Goal: Task Accomplishment & Management: Manage account settings

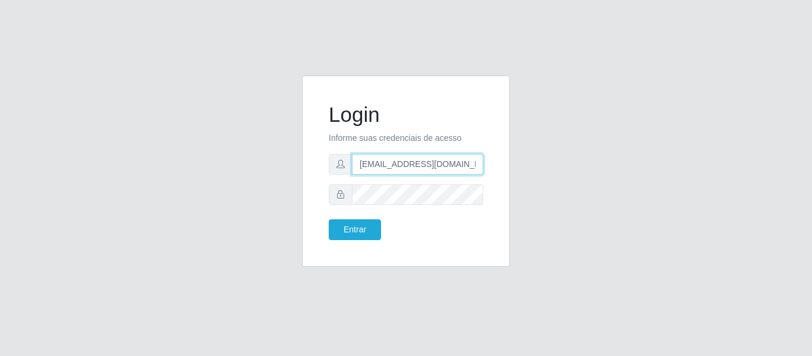
drag, startPoint x: 0, startPoint y: 0, endPoint x: 412, endPoint y: 167, distance: 444.6
click at [412, 167] on input "[EMAIL_ADDRESS][DOMAIN_NAME]" at bounding box center [417, 164] width 131 height 21
paste input "brunosousa@[PERSON_NAME]"
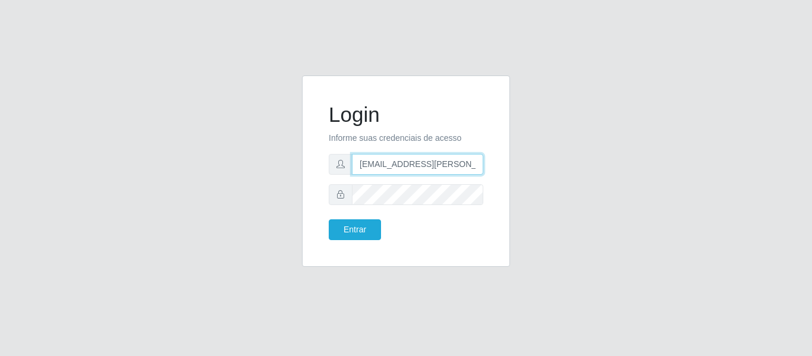
type input "[EMAIL_ADDRESS][PERSON_NAME][DOMAIN_NAME]"
click at [186, 124] on div "Login Informe suas credenciais de acesso [EMAIL_ADDRESS][PERSON_NAME][DOMAIN_NA…" at bounding box center [406, 179] width 678 height 206
drag, startPoint x: 470, startPoint y: 165, endPoint x: 285, endPoint y: 165, distance: 184.3
click at [285, 165] on div "Login Informe suas credenciais de acesso [EMAIL_ADDRESS][PERSON_NAME][DOMAIN_NA…" at bounding box center [406, 179] width 678 height 206
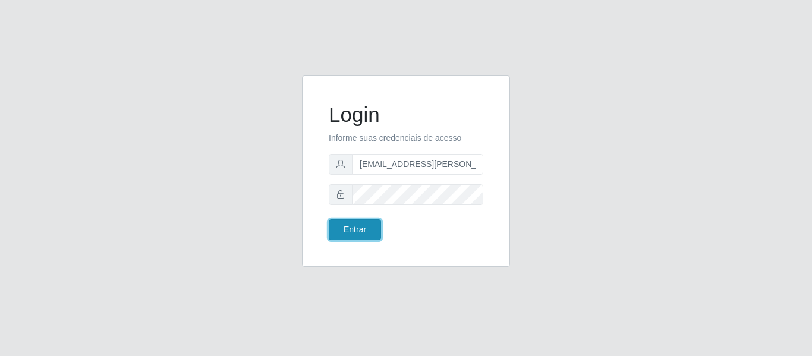
click at [356, 227] on button "Entrar" at bounding box center [355, 229] width 52 height 21
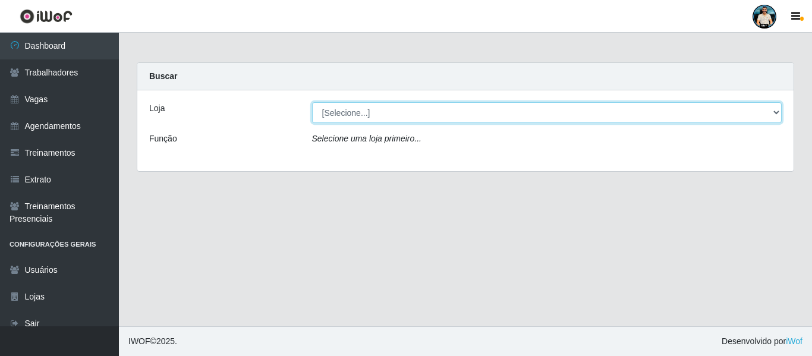
click at [461, 115] on select "[Selecione...] [GEOGRAPHIC_DATA] - [GEOGRAPHIC_DATA] [GEOGRAPHIC_DATA] - [GEOGR…" at bounding box center [547, 112] width 470 height 21
select select "506"
click at [312, 102] on select "[Selecione...] [GEOGRAPHIC_DATA] - [GEOGRAPHIC_DATA] [GEOGRAPHIC_DATA] - [GEOGR…" at bounding box center [547, 112] width 470 height 21
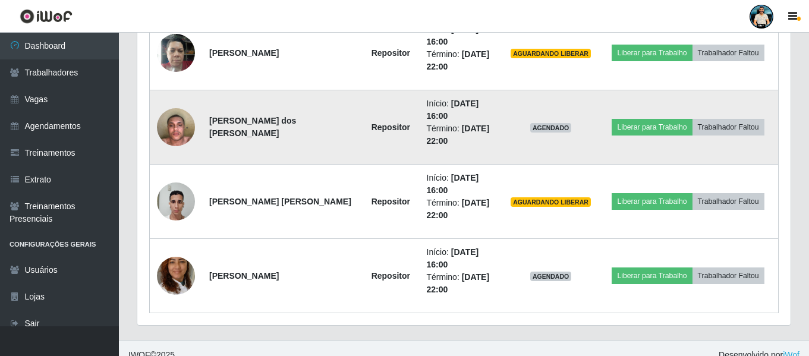
scroll to position [668, 0]
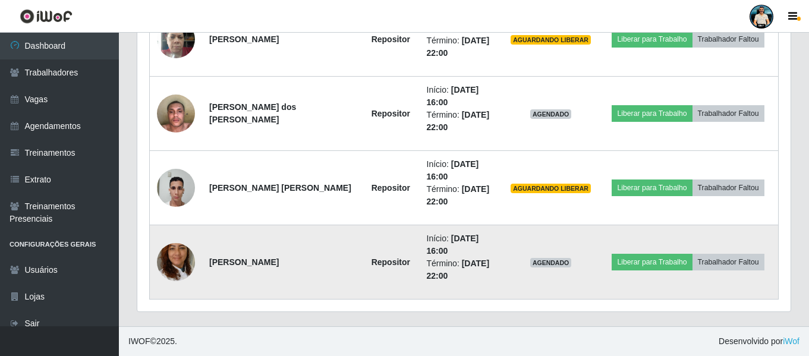
drag, startPoint x: 209, startPoint y: 266, endPoint x: 302, endPoint y: 259, distance: 93.0
click at [302, 259] on td "[PERSON_NAME]" at bounding box center [282, 262] width 160 height 74
drag, startPoint x: 336, startPoint y: 266, endPoint x: 386, endPoint y: 263, distance: 50.0
click at [386, 263] on td "Repositor" at bounding box center [390, 262] width 57 height 74
click at [427, 246] on time "[DATE] 16:00" at bounding box center [453, 245] width 52 height 22
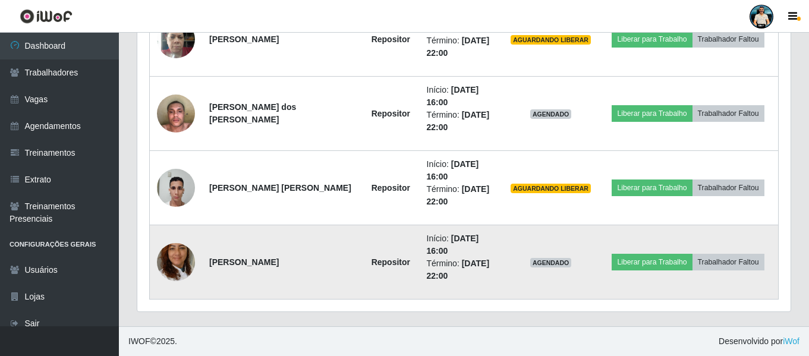
drag, startPoint x: 420, startPoint y: 238, endPoint x: 470, endPoint y: 247, distance: 50.7
click at [470, 247] on li "Início: [DATE] 16:00" at bounding box center [462, 244] width 70 height 25
click at [431, 279] on li "Término: [DATE] 22:00" at bounding box center [462, 269] width 70 height 25
drag, startPoint x: 430, startPoint y: 262, endPoint x: 444, endPoint y: 282, distance: 24.7
click at [480, 269] on li "Término: [DATE] 22:00" at bounding box center [462, 269] width 70 height 25
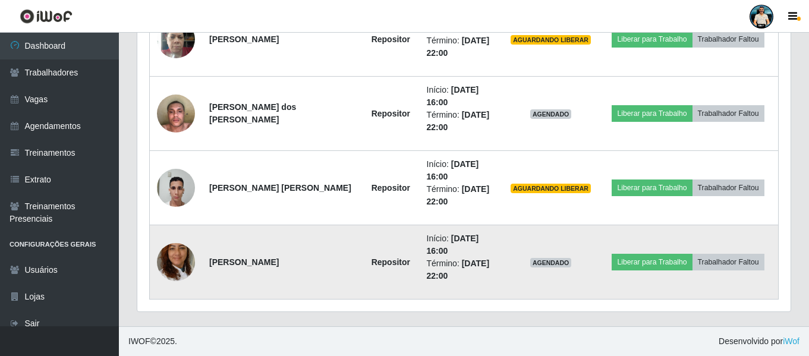
click at [444, 282] on td "Início: [DATE] 16:00 Término: [DATE] 22:00" at bounding box center [462, 262] width 84 height 74
drag, startPoint x: 434, startPoint y: 275, endPoint x: 406, endPoint y: 277, distance: 28.6
click at [427, 277] on li "Término: [DATE] 22:00" at bounding box center [462, 269] width 70 height 25
drag, startPoint x: 399, startPoint y: 252, endPoint x: 425, endPoint y: 282, distance: 39.2
click at [425, 282] on td "Início: [DATE] 16:00 Término: [DATE] 22:00" at bounding box center [462, 262] width 84 height 74
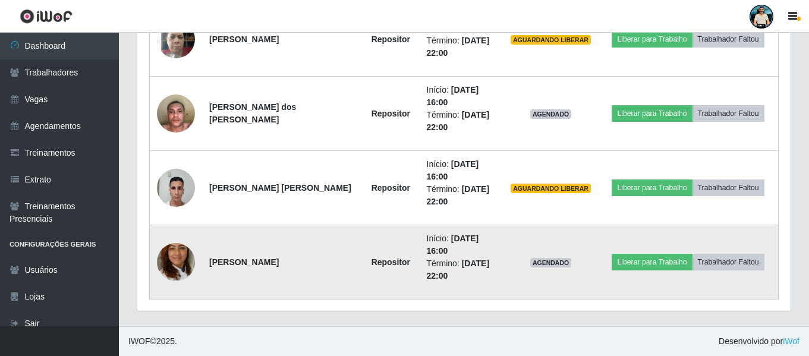
click at [432, 282] on td "Início: [DATE] 16:00 Término: [DATE] 22:00" at bounding box center [462, 262] width 84 height 74
click at [718, 260] on button "Trabalhador Faltou" at bounding box center [729, 262] width 72 height 17
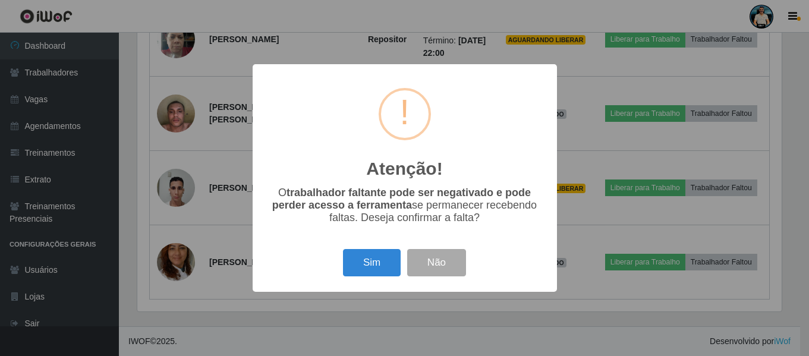
scroll to position [247, 648]
drag, startPoint x: 369, startPoint y: 164, endPoint x: 451, endPoint y: 167, distance: 82.7
click at [451, 167] on div "Atenção! ×" at bounding box center [406, 131] width 281 height 111
drag, startPoint x: 495, startPoint y: 222, endPoint x: 267, endPoint y: 186, distance: 231.1
click at [267, 187] on p "O trabalhador faltante pode ser negativado e pode perder acesso a ferramenta se…" at bounding box center [406, 205] width 281 height 37
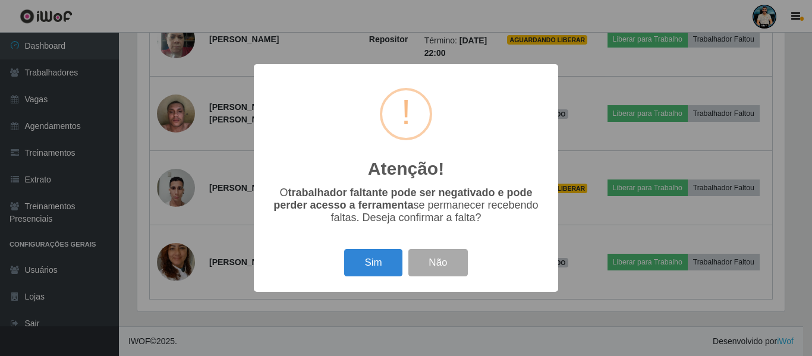
click at [377, 310] on div "Atenção! × O trabalhador faltante pode ser negativado e pode perder acesso a fe…" at bounding box center [406, 178] width 812 height 356
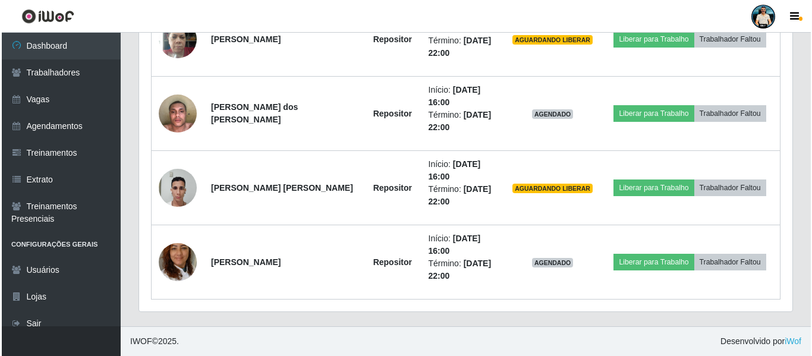
scroll to position [247, 653]
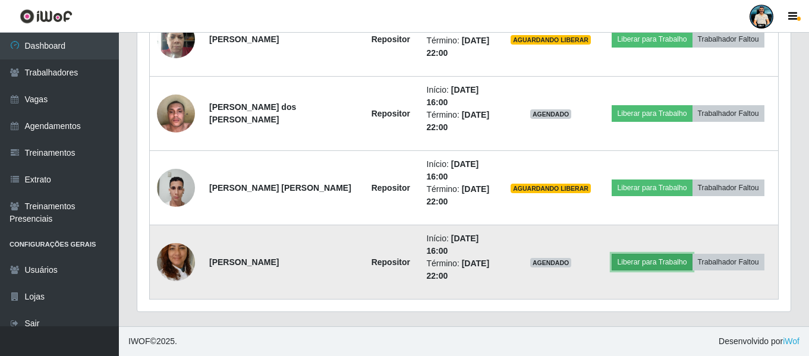
click at [643, 265] on button "Liberar para Trabalho" at bounding box center [652, 262] width 80 height 17
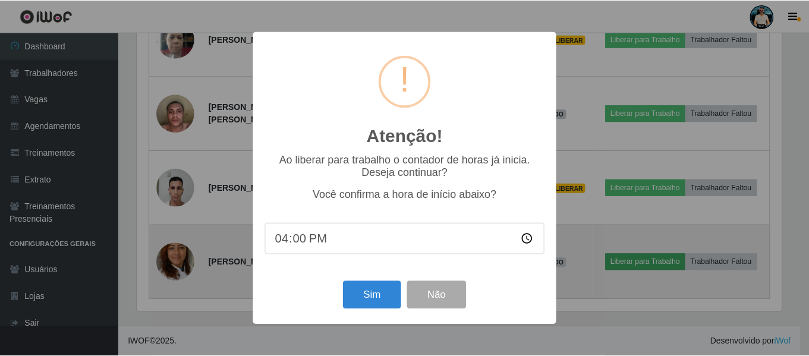
scroll to position [247, 648]
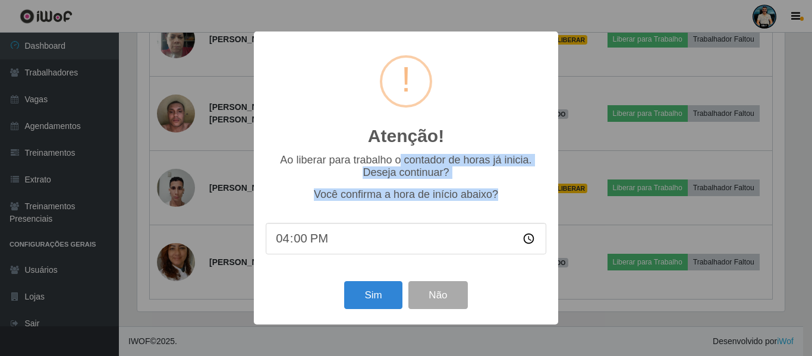
drag, startPoint x: 400, startPoint y: 156, endPoint x: 511, endPoint y: 199, distance: 118.6
click at [511, 199] on div "Ao liberar para trabalho o contador de horas [PERSON_NAME] inicia. Deseja conti…" at bounding box center [406, 210] width 281 height 112
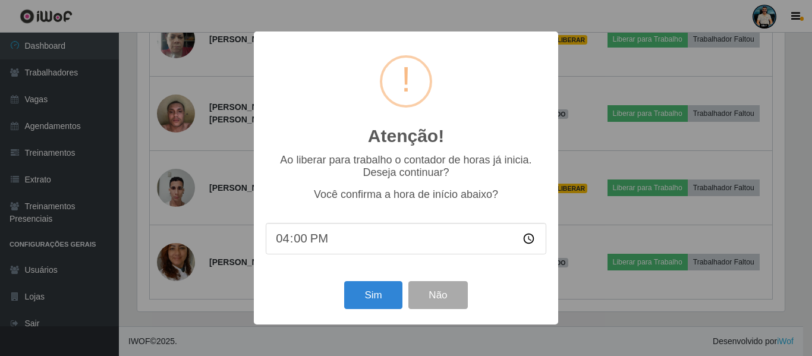
click at [532, 204] on div "Ao liberar para trabalho o contador de horas [PERSON_NAME] inicia. Deseja conti…" at bounding box center [406, 210] width 281 height 112
drag, startPoint x: 339, startPoint y: 199, endPoint x: 518, endPoint y: 196, distance: 179.0
click at [518, 196] on p "Você confirma a hora de início abaixo?" at bounding box center [406, 194] width 281 height 12
click at [319, 253] on input "16:00" at bounding box center [406, 239] width 281 height 32
click at [637, 254] on div "Atenção! × Ao liberar para trabalho o contador de horas já inicia. Deseja conti…" at bounding box center [406, 178] width 812 height 356
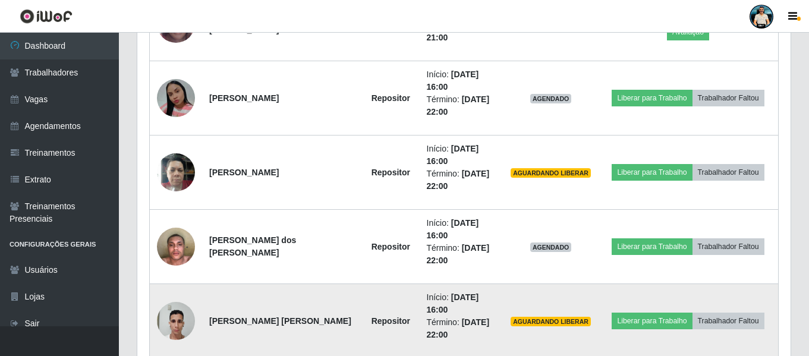
scroll to position [668, 0]
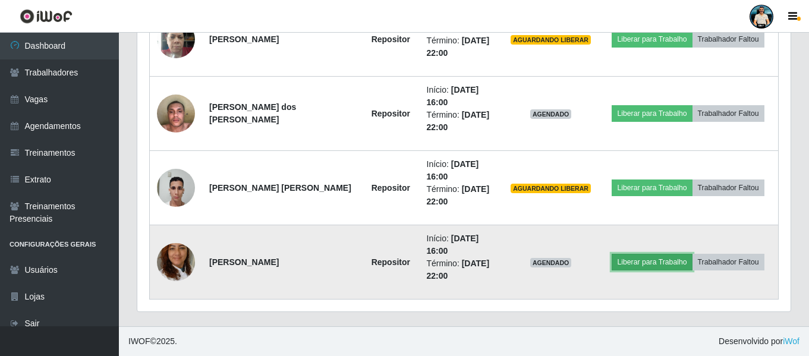
click at [673, 265] on button "Liberar para Trabalho" at bounding box center [652, 262] width 80 height 17
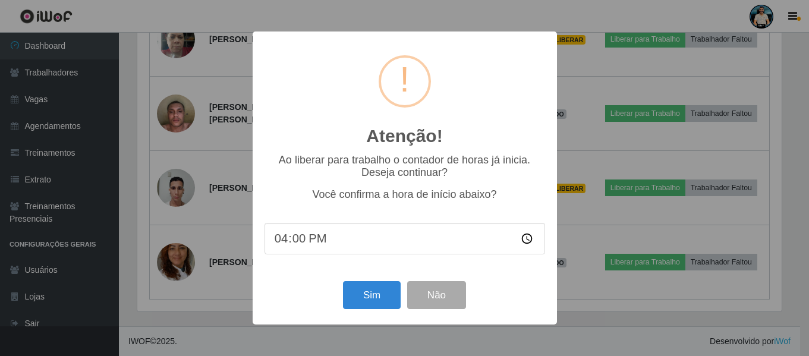
scroll to position [247, 648]
click at [615, 288] on div "Atenção! × Ao liberar para trabalho o contador de horas já inicia. Deseja conti…" at bounding box center [406, 178] width 812 height 356
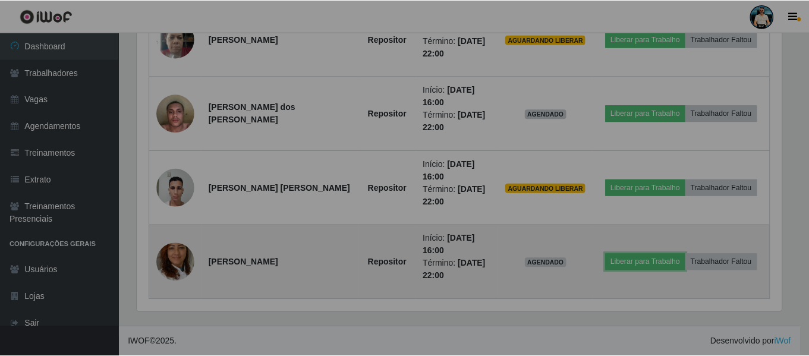
scroll to position [247, 653]
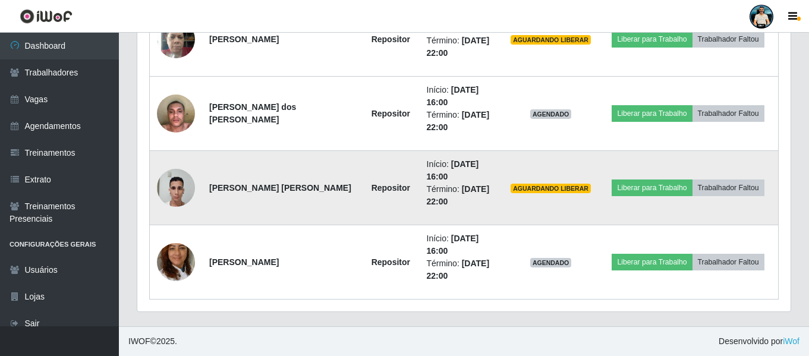
drag, startPoint x: 265, startPoint y: 200, endPoint x: 194, endPoint y: 186, distance: 72.7
click at [194, 186] on tr "[PERSON_NAME] [PERSON_NAME] Repositor Início: [DATE] 16:00 Término: [DATE] 22:0…" at bounding box center [464, 188] width 629 height 74
click at [654, 196] on button "Liberar para Trabalho" at bounding box center [652, 188] width 80 height 17
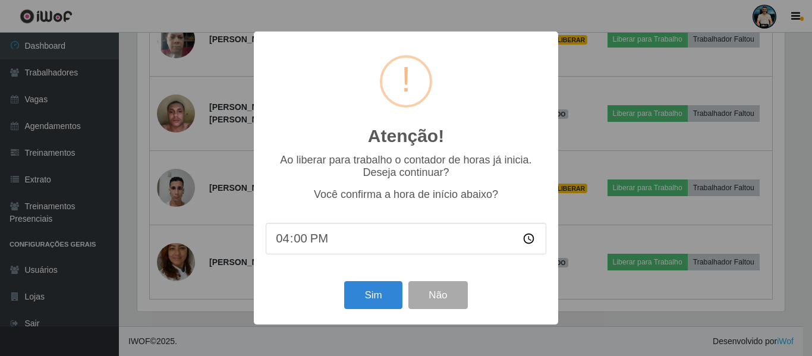
click at [655, 297] on div "Atenção! × Ao liberar para trabalho o contador de horas já inicia. Deseja conti…" at bounding box center [406, 178] width 812 height 356
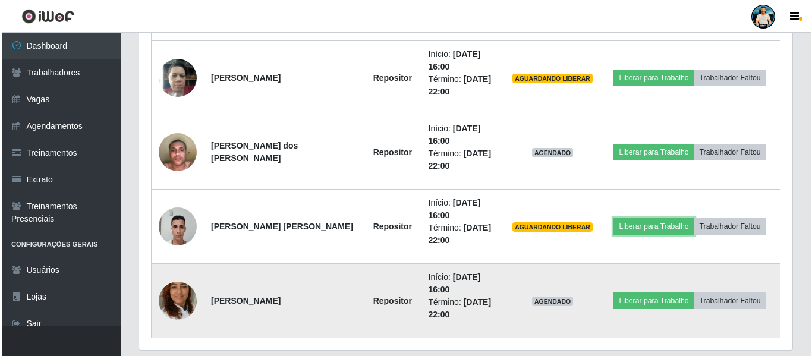
scroll to position [608, 0]
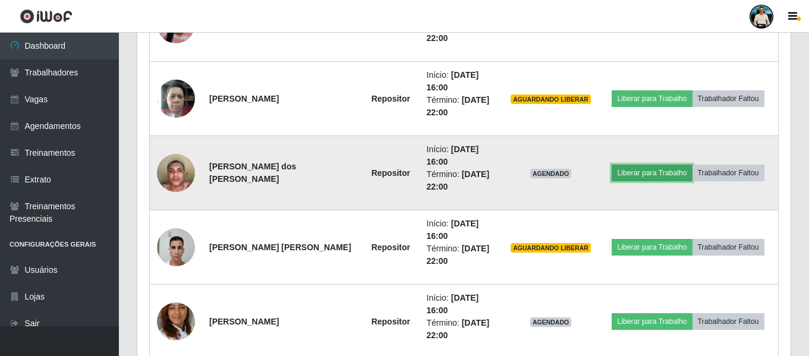
click at [645, 178] on button "Liberar para Trabalho" at bounding box center [652, 173] width 80 height 17
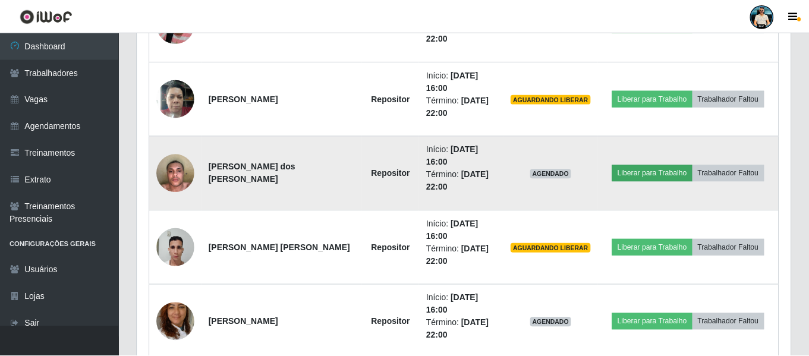
scroll to position [247, 648]
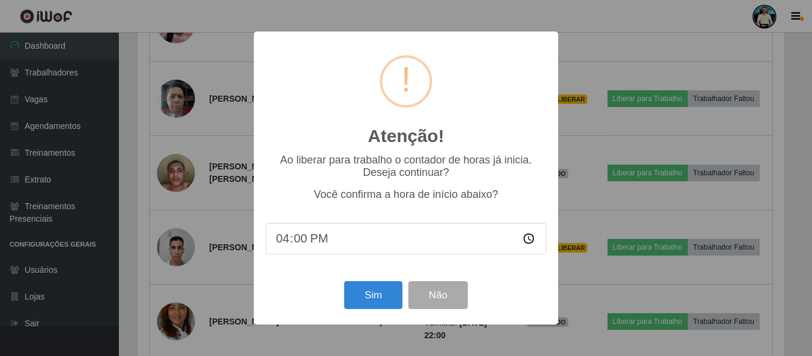
click at [683, 279] on div "Atenção! × Ao liberar para trabalho o contador de horas já inicia. Deseja conti…" at bounding box center [406, 178] width 812 height 356
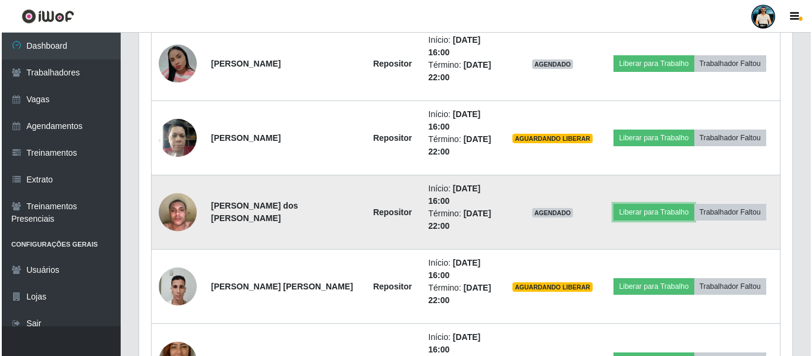
scroll to position [549, 0]
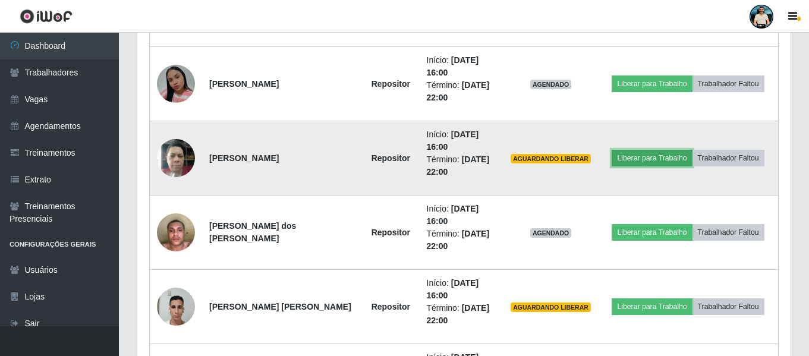
click at [632, 158] on button "Liberar para Trabalho" at bounding box center [652, 158] width 80 height 17
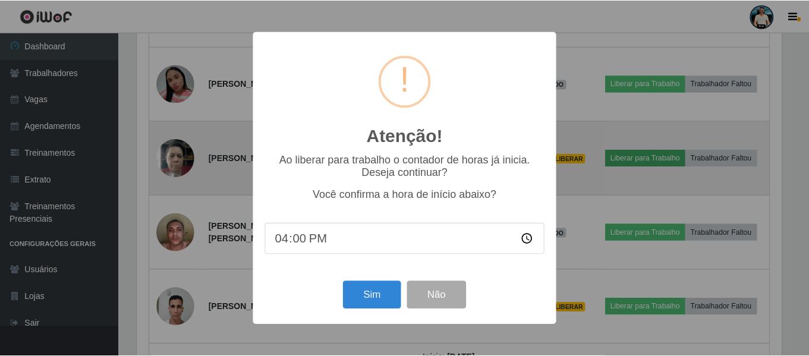
scroll to position [247, 648]
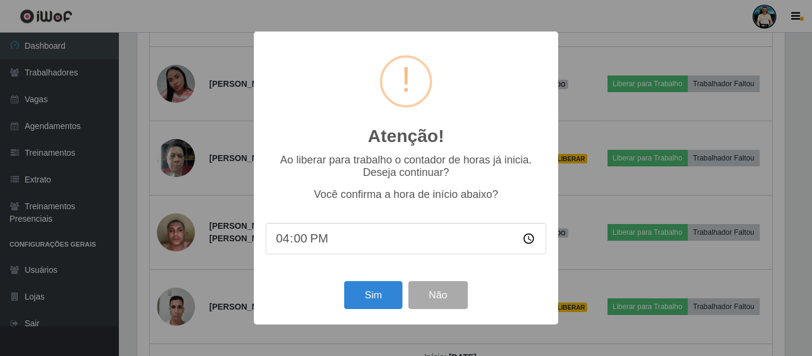
click at [620, 243] on div "Atenção! × Ao liberar para trabalho o contador de horas já inicia. Deseja conti…" at bounding box center [406, 178] width 812 height 356
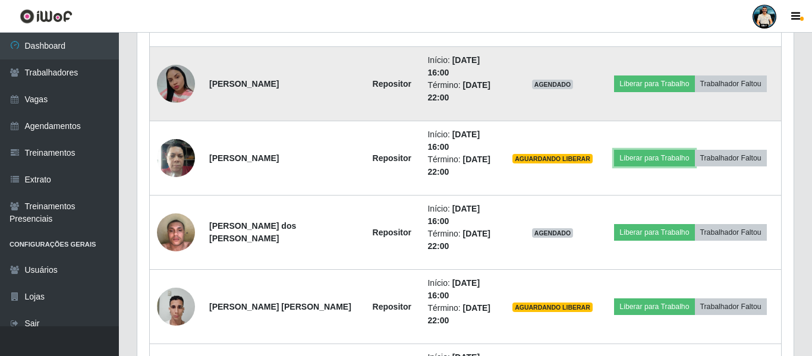
scroll to position [247, 653]
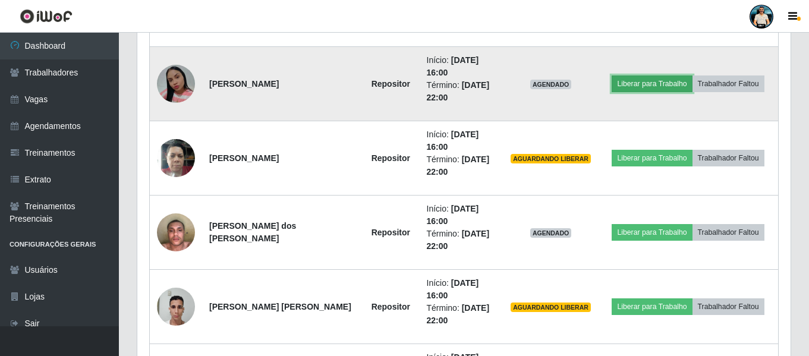
click at [622, 83] on button "Liberar para Trabalho" at bounding box center [652, 84] width 80 height 17
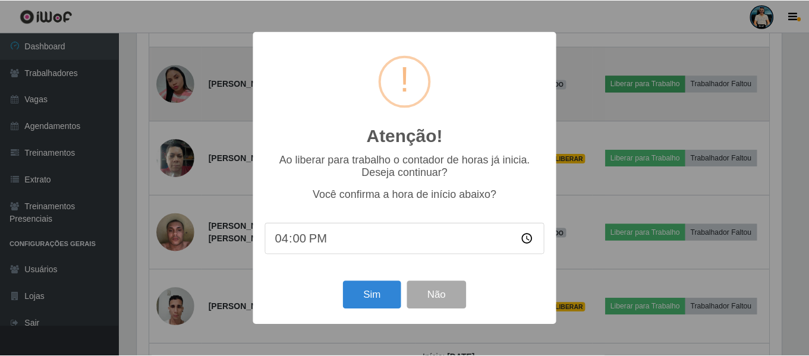
scroll to position [247, 648]
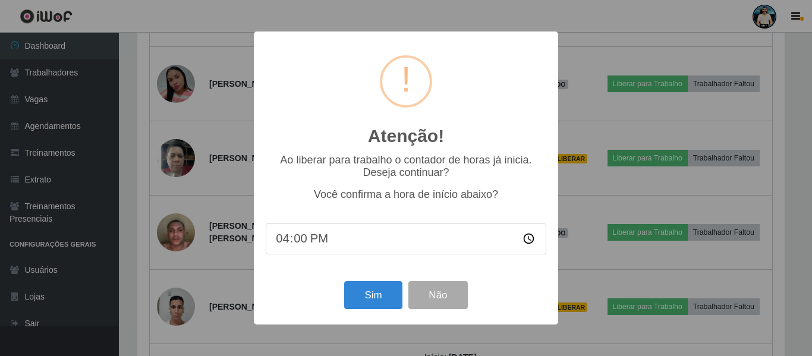
click at [676, 221] on div "Atenção! × Ao liberar para trabalho o contador de horas já inicia. Deseja conti…" at bounding box center [406, 178] width 812 height 356
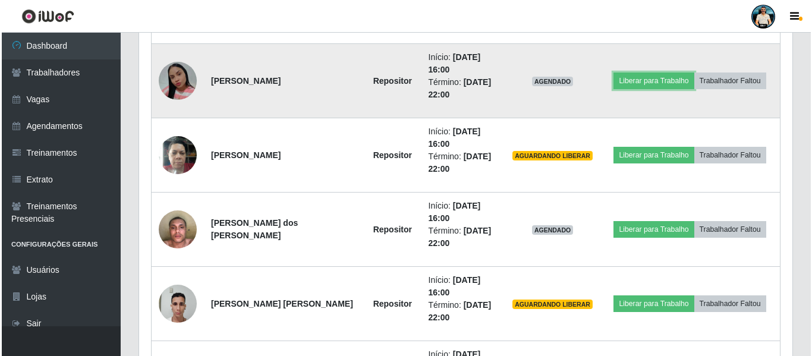
scroll to position [430, 0]
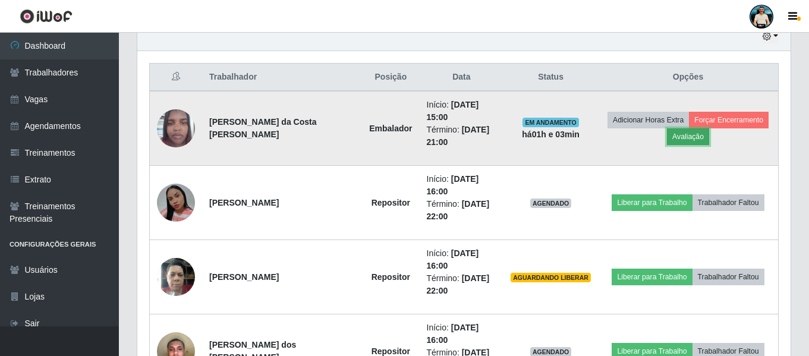
click at [684, 138] on button "Avaliação" at bounding box center [688, 136] width 42 height 17
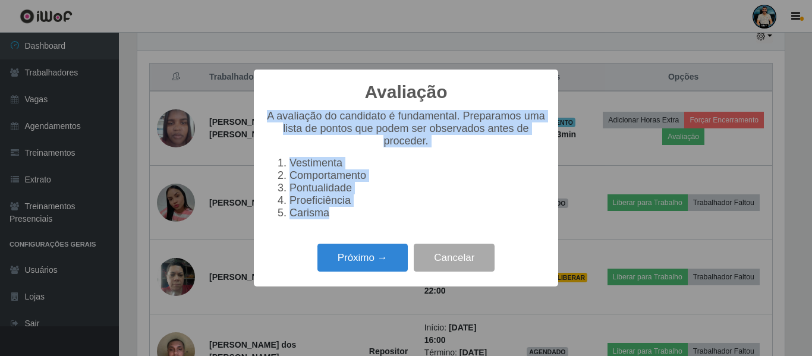
drag, startPoint x: 271, startPoint y: 108, endPoint x: 466, endPoint y: 230, distance: 229.5
click at [466, 229] on div "A avaliação do candidato é fundamental. Preparamos uma lista de pontos que pode…" at bounding box center [406, 169] width 281 height 119
click at [371, 265] on button "Próximo →" at bounding box center [363, 258] width 90 height 28
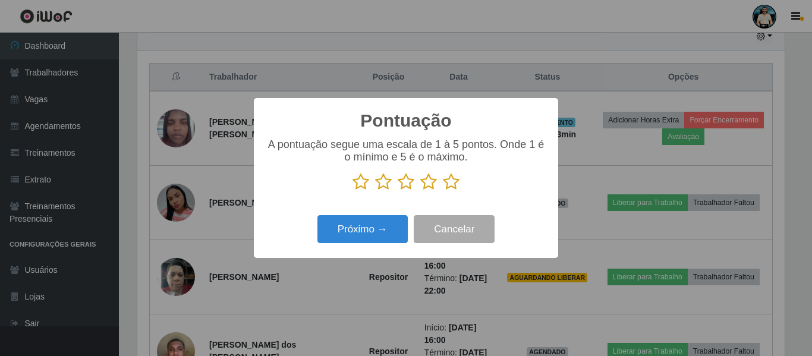
click at [363, 186] on icon at bounding box center [361, 182] width 17 height 18
click at [353, 191] on input "radio" at bounding box center [353, 191] width 0 height 0
click at [447, 186] on icon at bounding box center [451, 182] width 17 height 18
click at [443, 191] on input "radio" at bounding box center [443, 191] width 0 height 0
click at [365, 184] on icon at bounding box center [361, 182] width 17 height 18
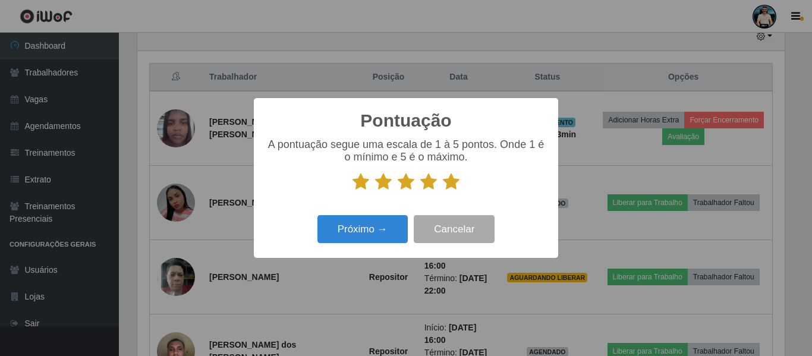
click at [353, 191] on input "radio" at bounding box center [353, 191] width 0 height 0
click at [429, 185] on icon at bounding box center [428, 182] width 17 height 18
click at [420, 191] on input "radio" at bounding box center [420, 191] width 0 height 0
click at [380, 229] on button "Próximo →" at bounding box center [363, 229] width 90 height 28
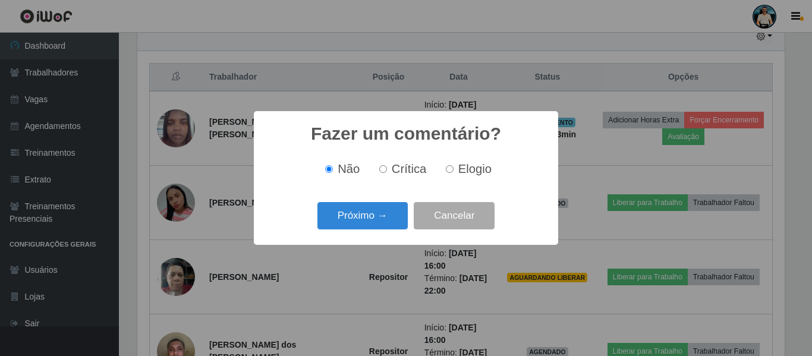
drag, startPoint x: 395, startPoint y: 171, endPoint x: 430, endPoint y: 171, distance: 35.1
click at [397, 169] on span "Crítica" at bounding box center [409, 168] width 35 height 13
click at [467, 167] on span "Elogio" at bounding box center [474, 168] width 33 height 13
click at [454, 167] on input "Elogio" at bounding box center [450, 169] width 8 height 8
radio input "true"
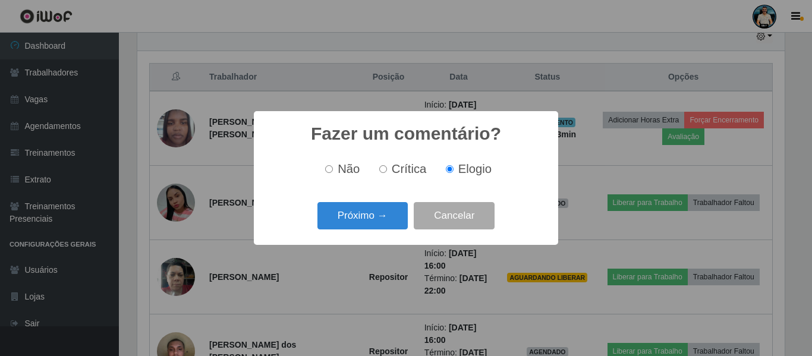
click at [421, 168] on span "Crítica" at bounding box center [409, 168] width 35 height 13
click at [387, 168] on input "Crítica" at bounding box center [383, 169] width 8 height 8
radio input "true"
click at [473, 165] on span "Elogio" at bounding box center [474, 168] width 33 height 13
click at [454, 165] on input "Elogio" at bounding box center [450, 169] width 8 height 8
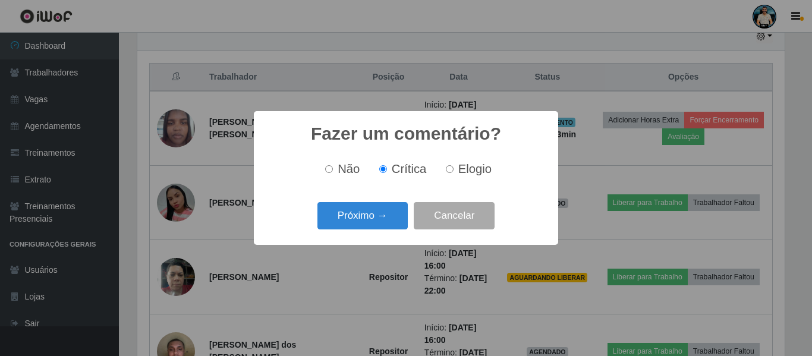
radio input "true"
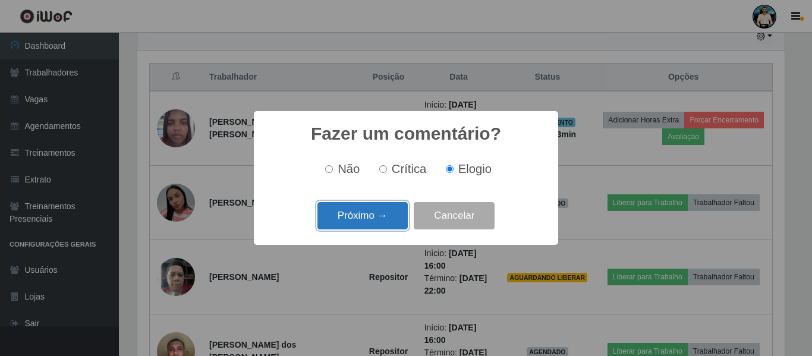
click at [386, 206] on button "Próximo →" at bounding box center [363, 216] width 90 height 28
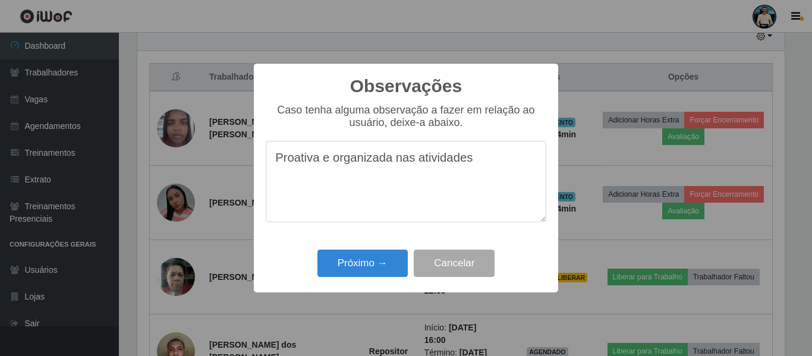
type textarea "Proativa e organizada nas atividades"
click at [705, 237] on div "Observações × Caso tenha alguma observação a fazer em relação ao usuário, deixe…" at bounding box center [406, 178] width 812 height 356
click at [395, 303] on div "Observações × Caso tenha alguma observação a fazer em relação ao usuário, deixe…" at bounding box center [406, 178] width 812 height 356
click at [461, 266] on button "Cancelar" at bounding box center [454, 264] width 81 height 28
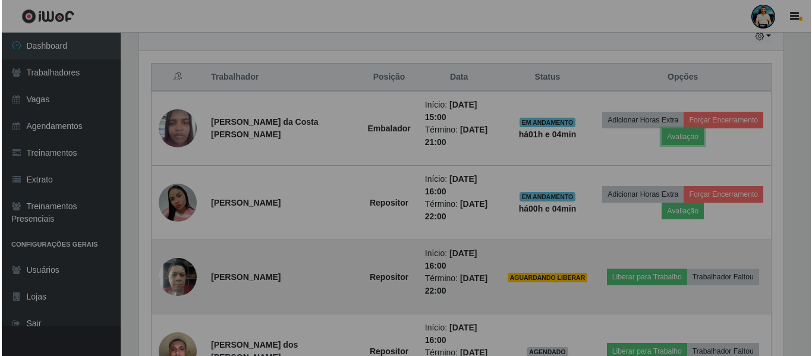
scroll to position [247, 653]
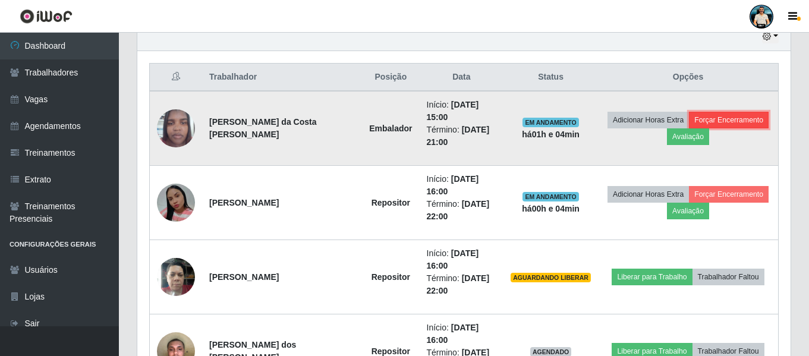
click at [724, 124] on button "Forçar Encerramento" at bounding box center [729, 120] width 80 height 17
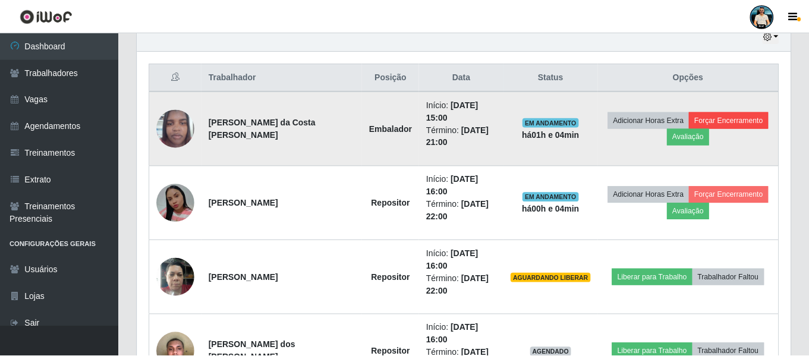
scroll to position [247, 648]
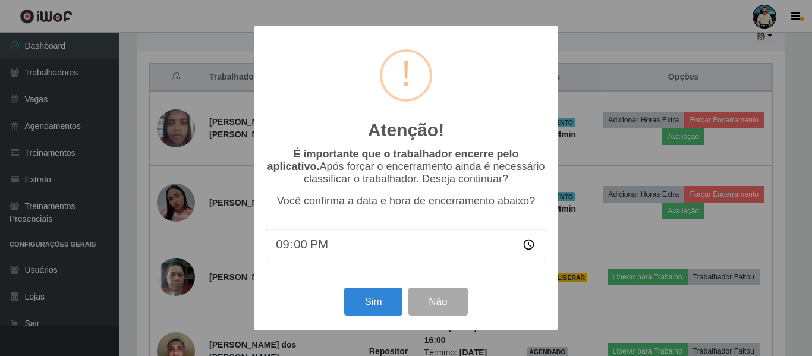
drag, startPoint x: 340, startPoint y: 267, endPoint x: 336, endPoint y: 262, distance: 6.8
drag, startPoint x: 336, startPoint y: 262, endPoint x: 288, endPoint y: 251, distance: 49.3
click at [288, 251] on input "21:00" at bounding box center [406, 245] width 281 height 32
click at [628, 252] on div "Atenção! × É importante que o trabalhador encerre pelo aplicativo. Após forçar …" at bounding box center [406, 178] width 812 height 356
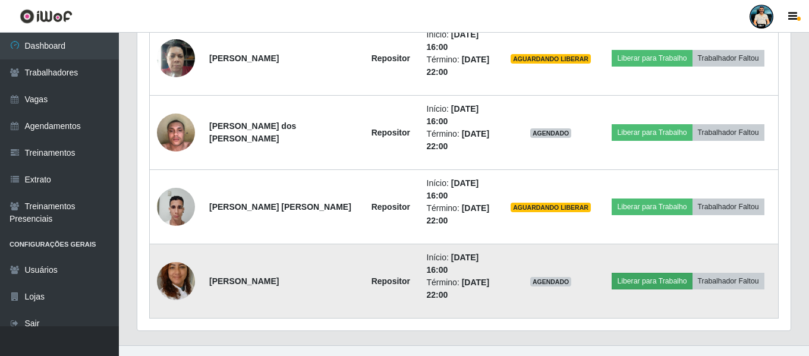
scroll to position [668, 0]
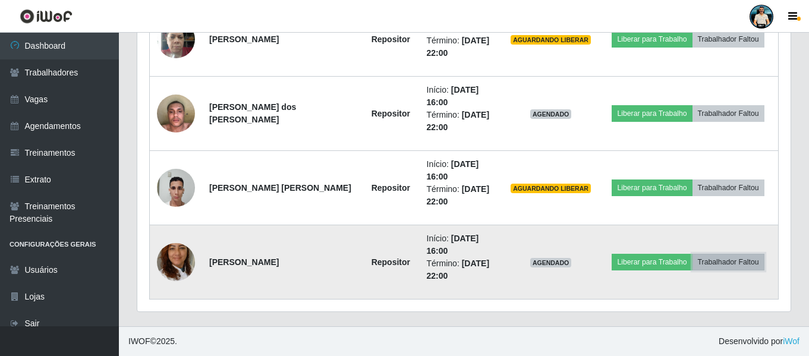
click at [720, 261] on button "Trabalhador Faltou" at bounding box center [729, 262] width 72 height 17
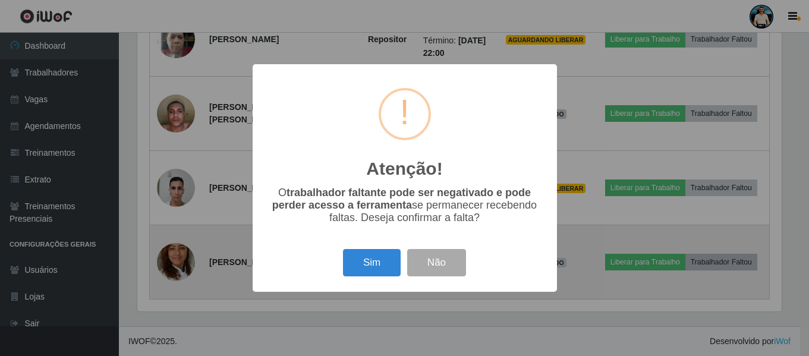
scroll to position [247, 648]
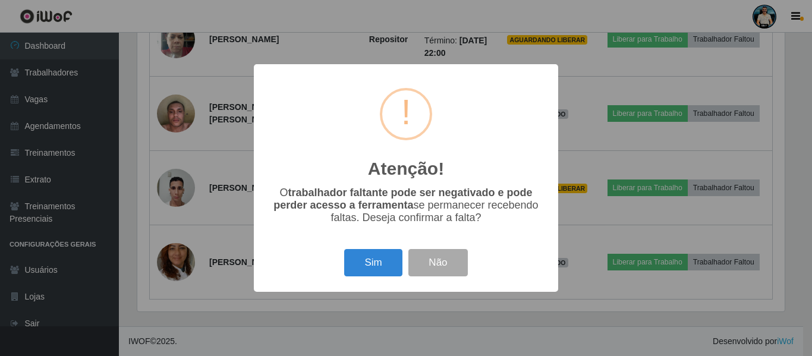
click at [594, 265] on div "Atenção! × O trabalhador faltante pode ser negativado e pode perder acesso a fe…" at bounding box center [406, 178] width 812 height 356
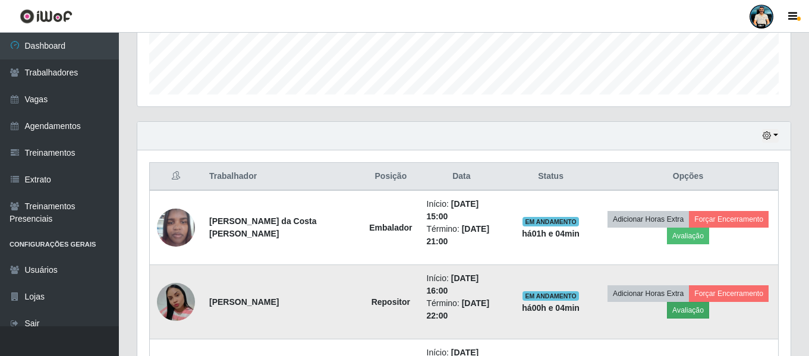
scroll to position [430, 0]
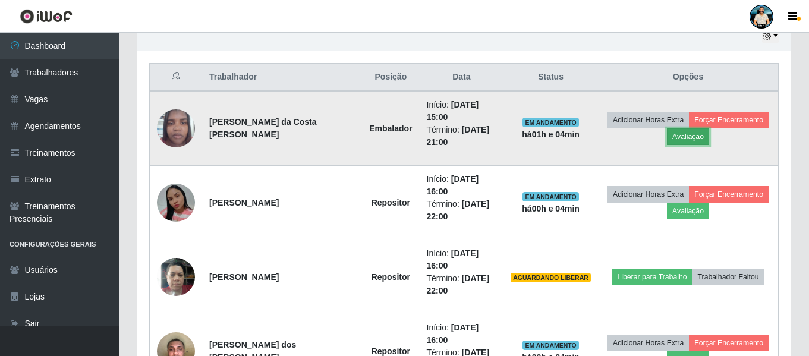
click at [681, 138] on button "Avaliação" at bounding box center [688, 136] width 42 height 17
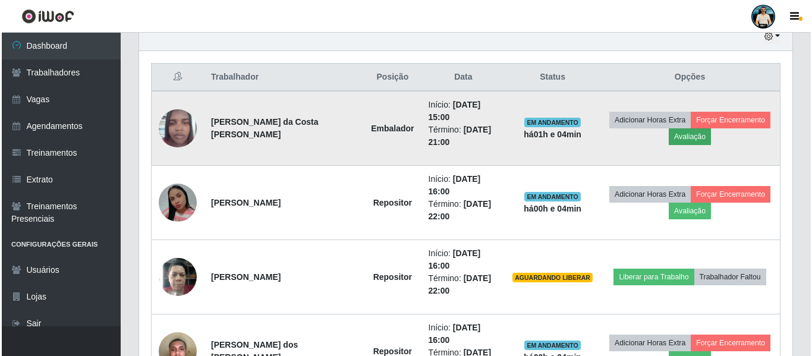
scroll to position [247, 648]
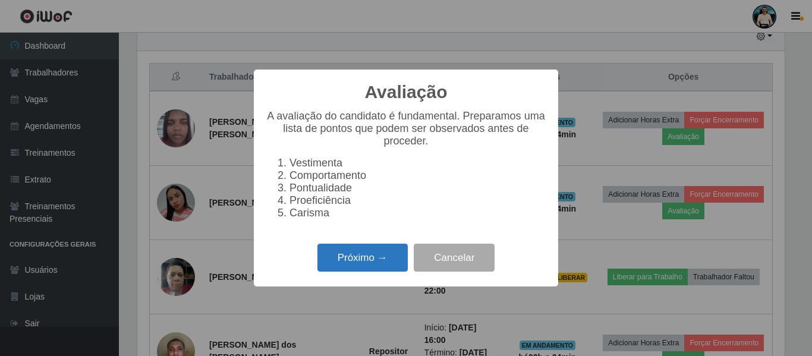
click at [364, 259] on button "Próximo →" at bounding box center [363, 258] width 90 height 28
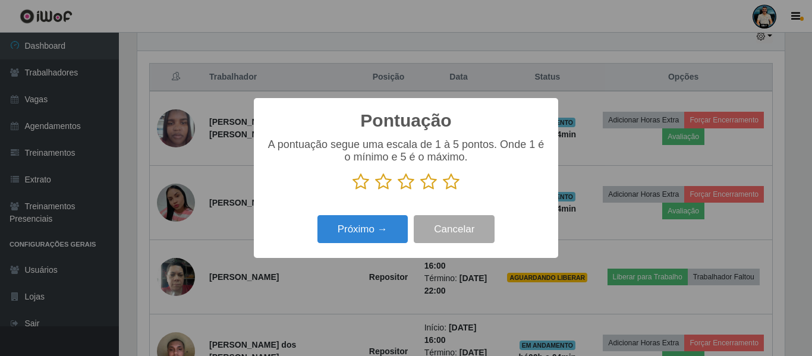
click at [451, 184] on icon at bounding box center [451, 182] width 17 height 18
click at [443, 191] on input "radio" at bounding box center [443, 191] width 0 height 0
click at [361, 184] on icon at bounding box center [361, 182] width 17 height 18
click at [353, 191] on input "radio" at bounding box center [353, 191] width 0 height 0
drag, startPoint x: 438, startPoint y: 185, endPoint x: 450, endPoint y: 183, distance: 12.0
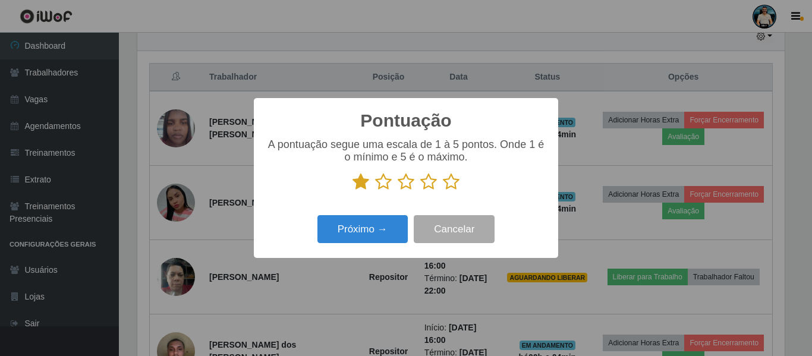
click at [440, 185] on p at bounding box center [406, 182] width 281 height 18
click at [450, 183] on icon at bounding box center [451, 182] width 17 height 18
click at [443, 191] on input "radio" at bounding box center [443, 191] width 0 height 0
click at [423, 272] on div "Pontuação × A pontuação segue uma escala de 1 à 5 pontos. Onde 1 é o mínimo e 5…" at bounding box center [406, 178] width 812 height 356
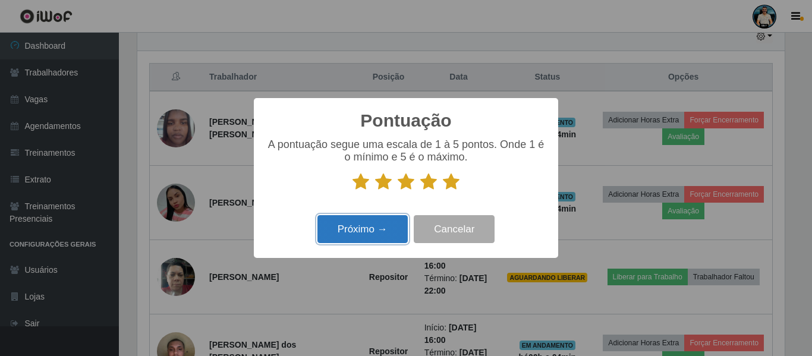
click at [374, 234] on button "Próximo →" at bounding box center [363, 229] width 90 height 28
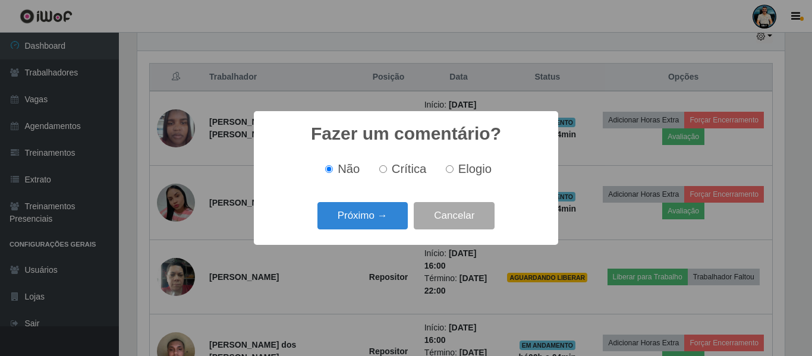
click at [455, 169] on label "Elogio" at bounding box center [466, 169] width 51 height 14
click at [454, 169] on input "Elogio" at bounding box center [450, 169] width 8 height 8
radio input "true"
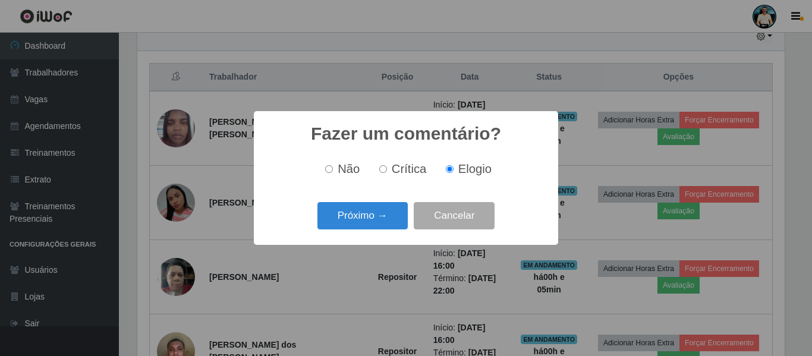
click at [445, 268] on div "Fazer um comentário? × Não Crítica Elogio Próximo → Cancelar" at bounding box center [406, 178] width 812 height 356
click at [464, 223] on button "Cancelar" at bounding box center [454, 216] width 81 height 28
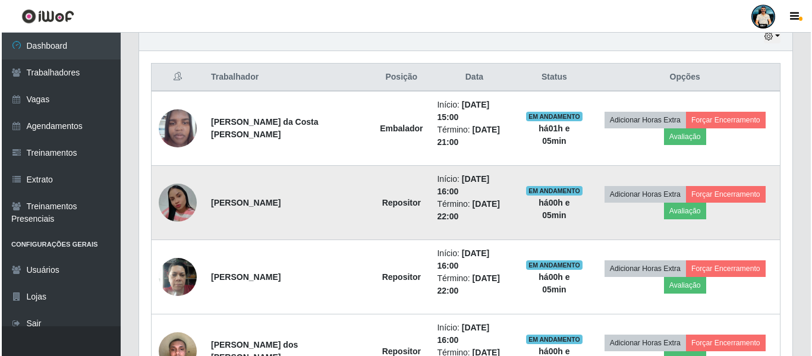
scroll to position [247, 653]
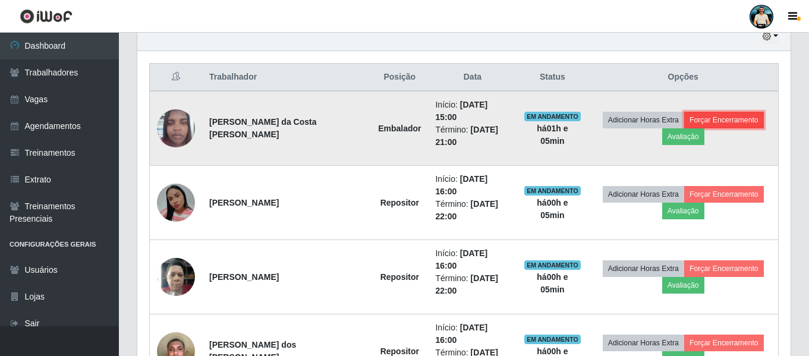
click at [724, 114] on button "Forçar Encerramento" at bounding box center [724, 120] width 80 height 17
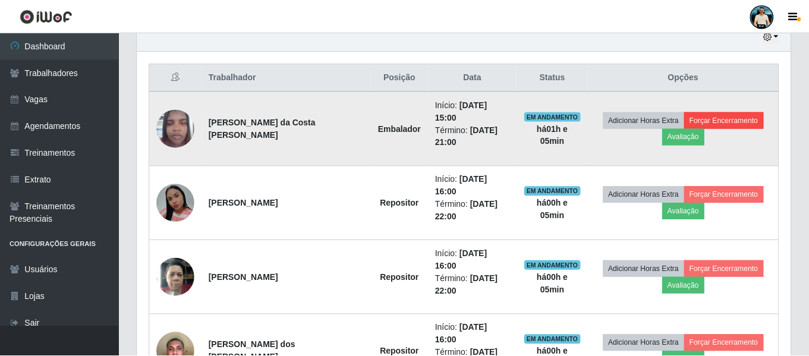
scroll to position [247, 648]
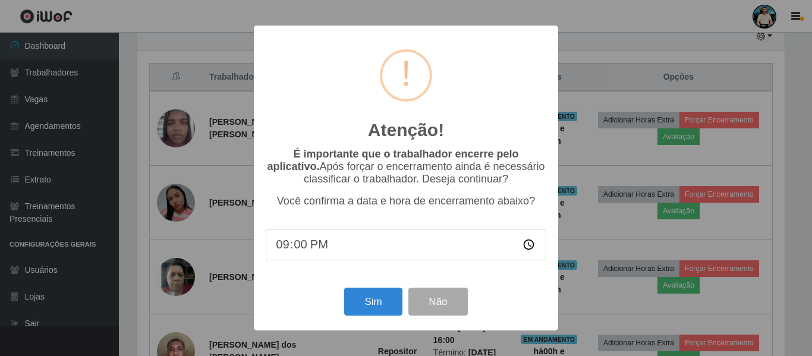
click at [615, 260] on div "Atenção! × É importante que o trabalhador encerre pelo aplicativo. Após forçar …" at bounding box center [406, 178] width 812 height 356
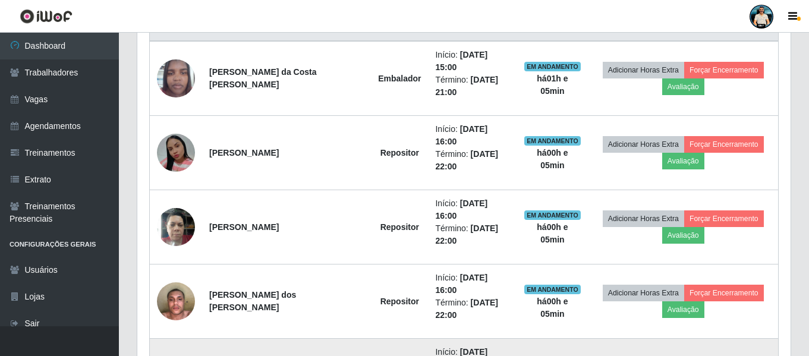
scroll to position [593, 0]
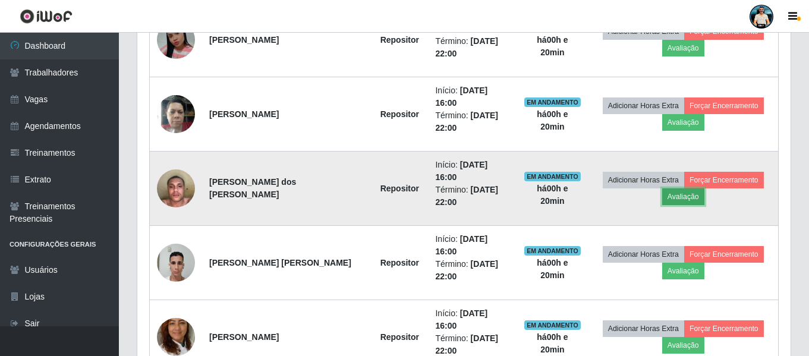
click at [672, 188] on button "Avaliação" at bounding box center [683, 196] width 42 height 17
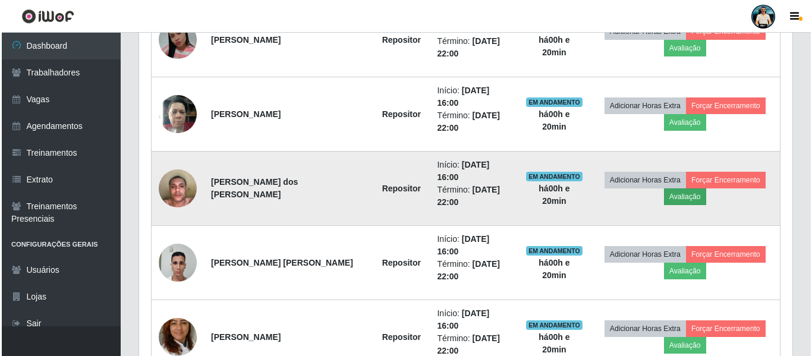
scroll to position [247, 648]
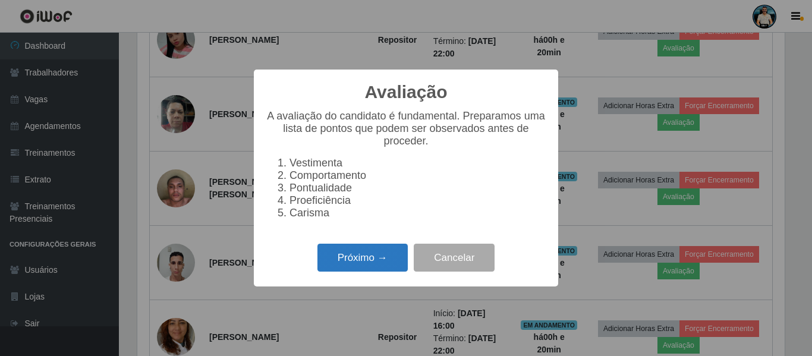
click at [381, 256] on button "Próximo →" at bounding box center [363, 258] width 90 height 28
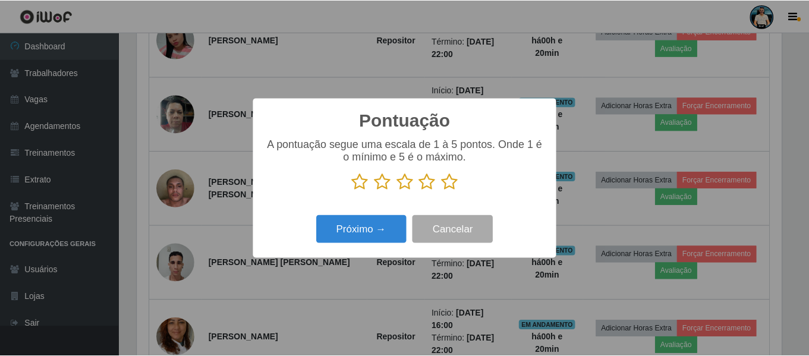
scroll to position [594359, 593959]
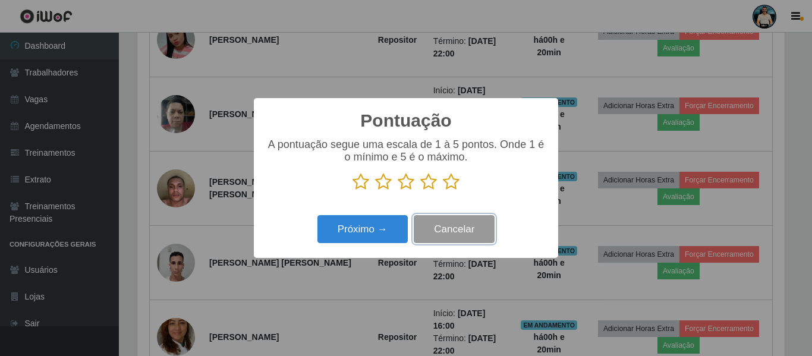
click at [462, 227] on button "Cancelar" at bounding box center [454, 229] width 81 height 28
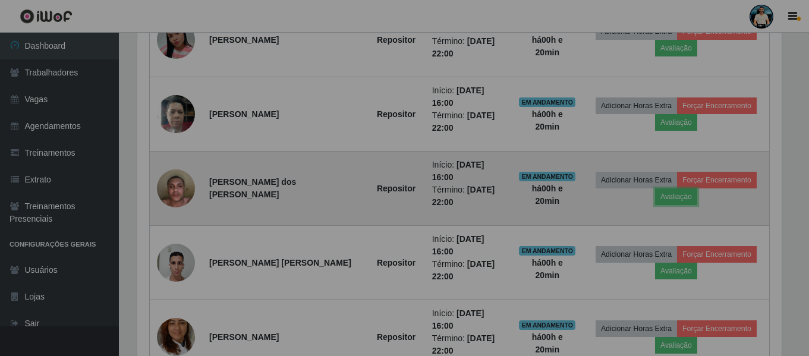
scroll to position [247, 653]
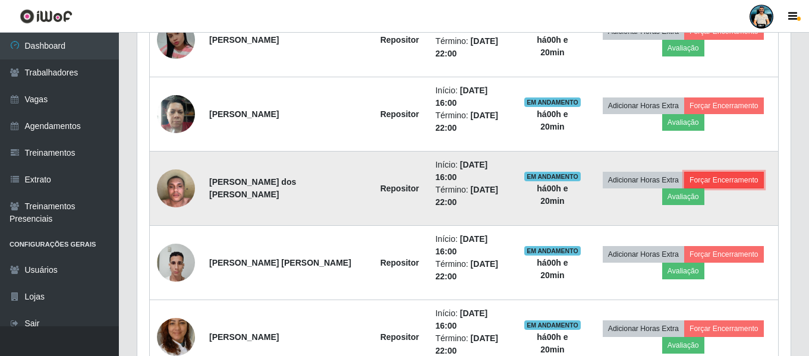
click at [710, 172] on button "Forçar Encerramento" at bounding box center [724, 180] width 80 height 17
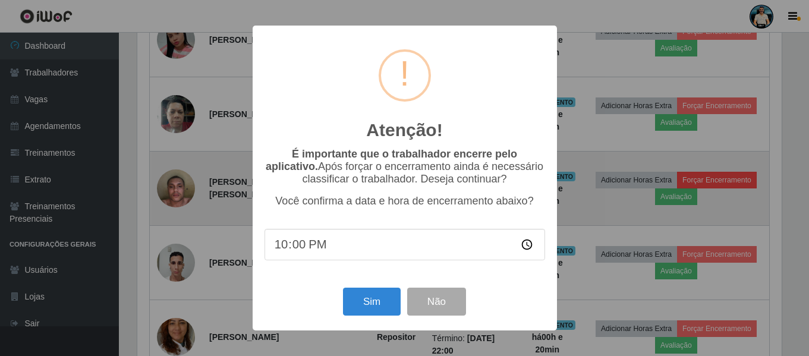
scroll to position [247, 648]
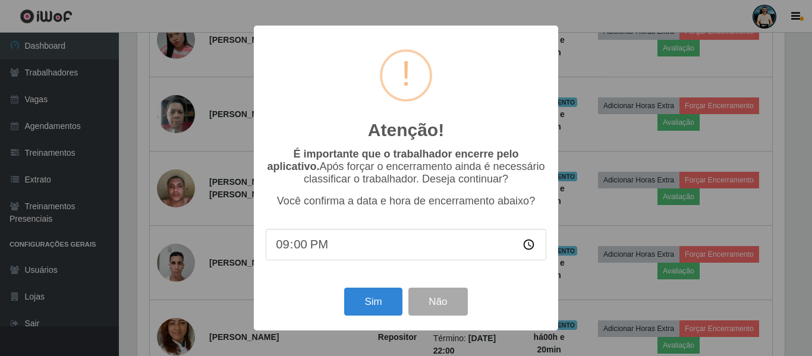
click at [296, 287] on div "Atenção! × É importante que o trabalhador encerre pelo aplicativo. Após forçar …" at bounding box center [406, 178] width 304 height 305
click at [284, 247] on input "21:00" at bounding box center [406, 245] width 281 height 32
click at [298, 253] on input "21:00" at bounding box center [406, 245] width 281 height 32
type input "21:15"
click at [631, 240] on div "Atenção! × É importante que o trabalhador encerre pelo aplicativo. Após forçar …" at bounding box center [406, 178] width 812 height 356
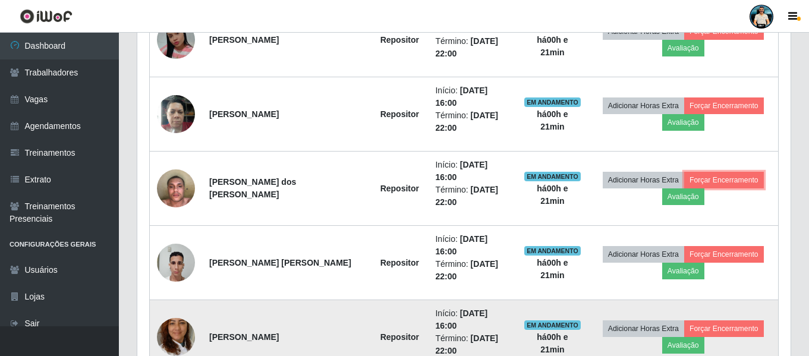
scroll to position [247, 653]
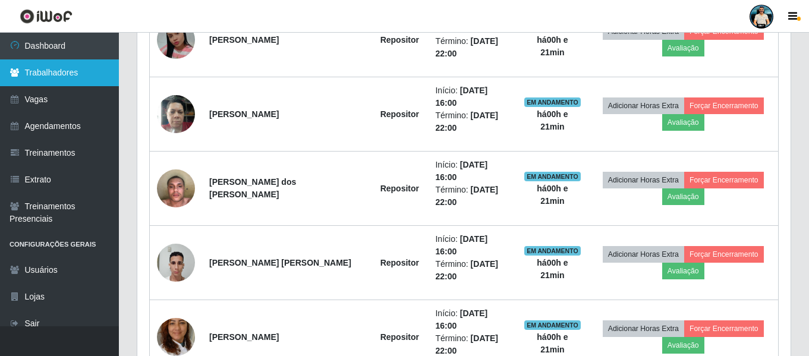
click at [79, 70] on link "Trabalhadores" at bounding box center [59, 72] width 119 height 27
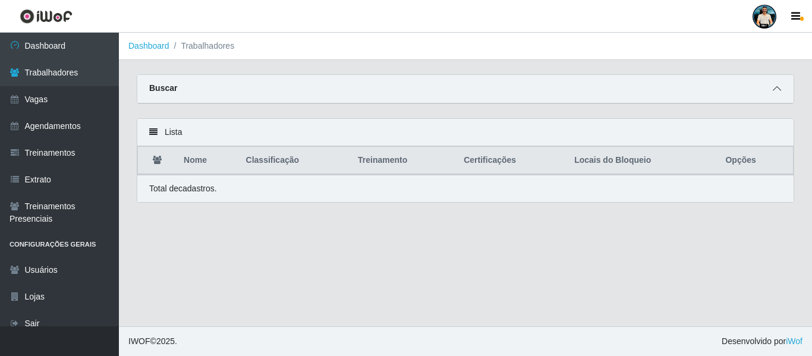
click at [781, 90] on icon at bounding box center [777, 88] width 8 height 8
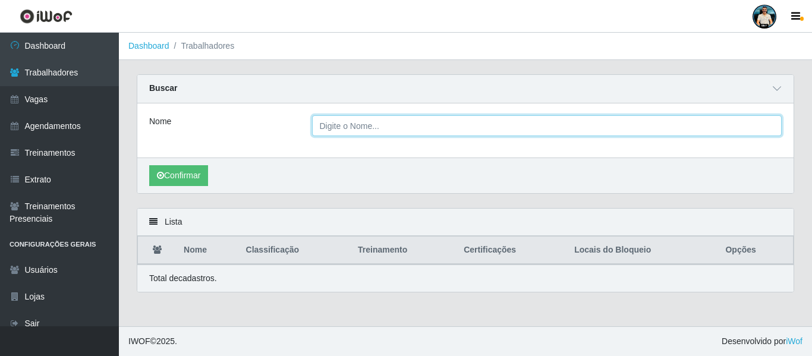
click at [354, 132] on input "Nome" at bounding box center [547, 125] width 470 height 21
click at [375, 125] on input "Nome" at bounding box center [547, 125] width 470 height 21
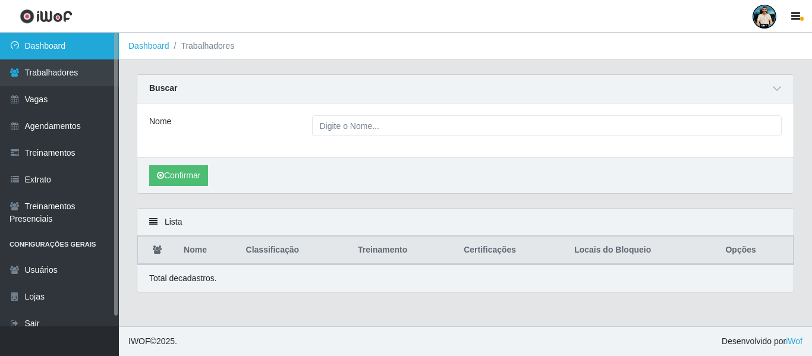
click at [84, 45] on link "Dashboard" at bounding box center [59, 46] width 119 height 27
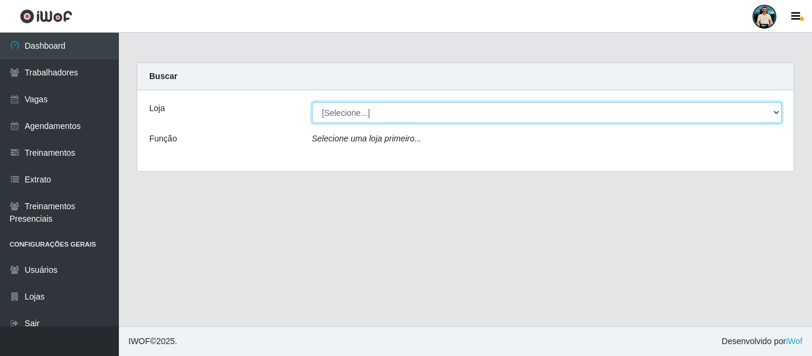
click at [427, 117] on select "[Selecione...] [GEOGRAPHIC_DATA] - [GEOGRAPHIC_DATA] [GEOGRAPHIC_DATA] - [GEOGR…" at bounding box center [547, 112] width 470 height 21
select select "506"
click at [312, 102] on select "[Selecione...] [GEOGRAPHIC_DATA] - [GEOGRAPHIC_DATA] [GEOGRAPHIC_DATA] - [GEOGR…" at bounding box center [547, 112] width 470 height 21
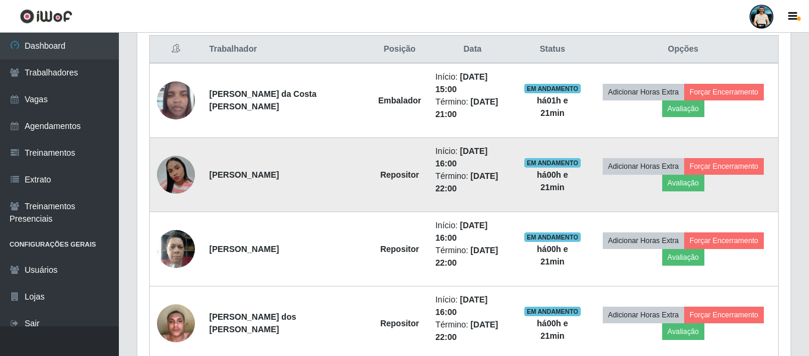
scroll to position [357, 0]
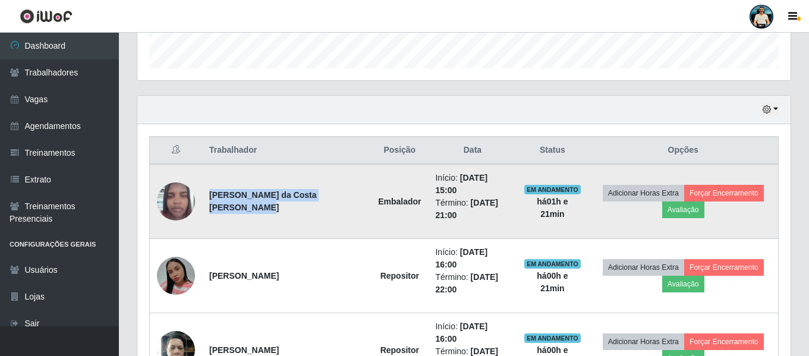
drag, startPoint x: 206, startPoint y: 186, endPoint x: 229, endPoint y: 202, distance: 27.9
click at [229, 202] on td "[PERSON_NAME] da Costa [PERSON_NAME]" at bounding box center [286, 201] width 169 height 75
copy strong "[PERSON_NAME] da Costa [PERSON_NAME]"
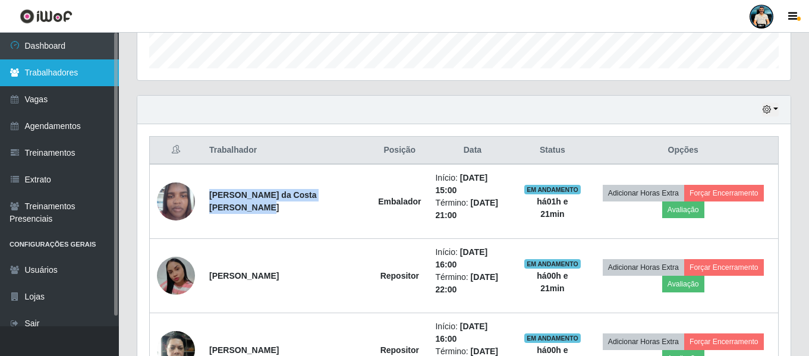
click at [86, 74] on link "Trabalhadores" at bounding box center [59, 72] width 119 height 27
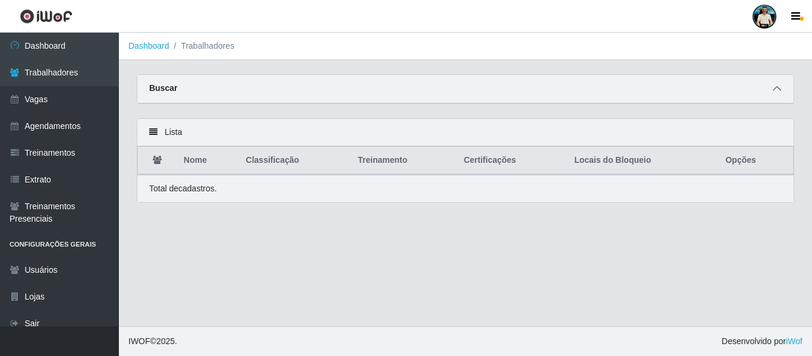
click at [777, 89] on icon at bounding box center [777, 88] width 8 height 8
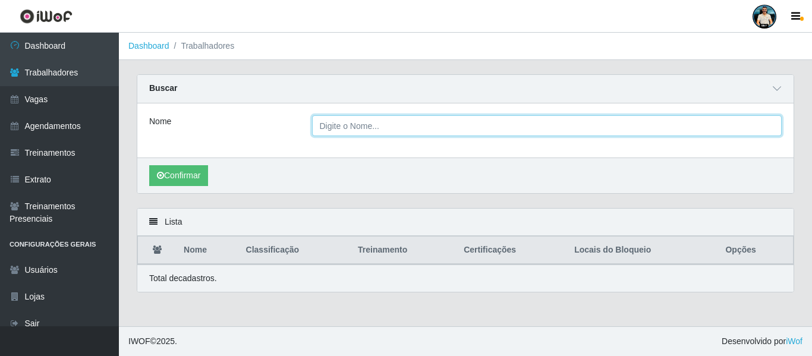
click at [404, 126] on input "Nome" at bounding box center [547, 125] width 470 height 21
paste input "[PERSON_NAME] da Costa [PERSON_NAME]"
type input "[PERSON_NAME] da Costa [PERSON_NAME]"
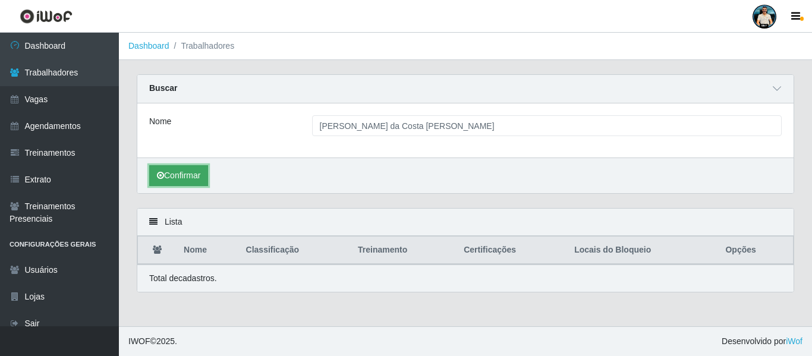
click at [188, 178] on button "Confirmar" at bounding box center [178, 175] width 59 height 21
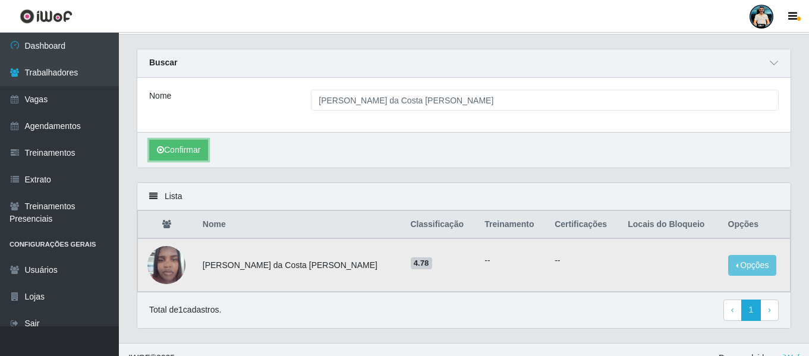
scroll to position [43, 0]
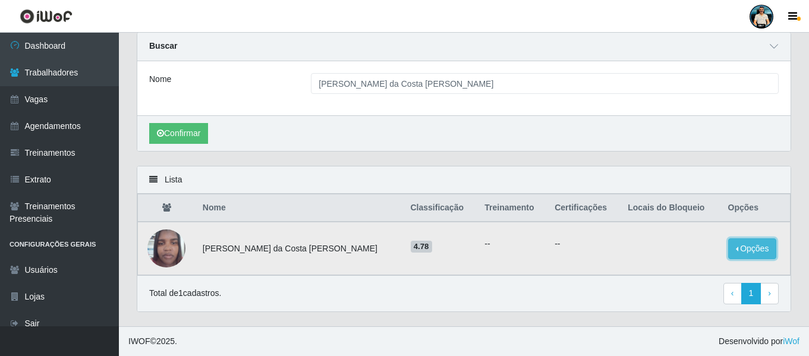
click at [739, 255] on button "Opções" at bounding box center [752, 248] width 49 height 21
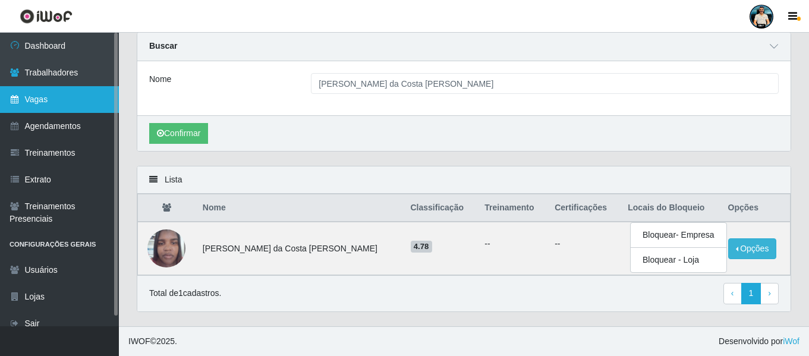
click at [66, 107] on link "Vagas" at bounding box center [59, 99] width 119 height 27
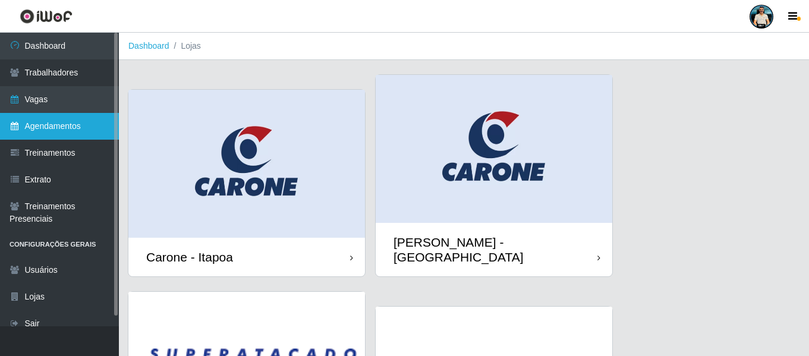
click at [57, 128] on link "Agendamentos" at bounding box center [59, 126] width 119 height 27
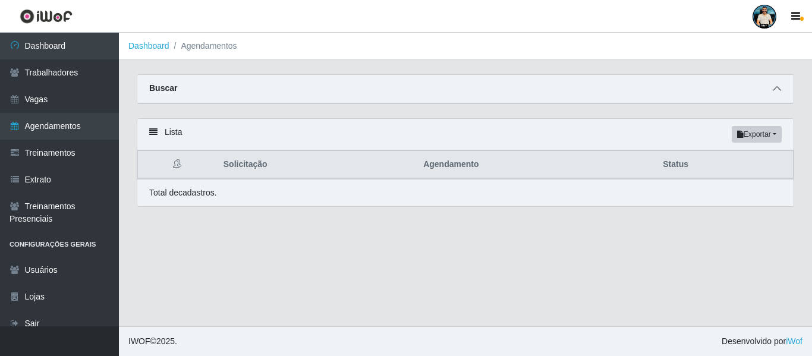
click at [781, 91] on icon at bounding box center [777, 88] width 8 height 8
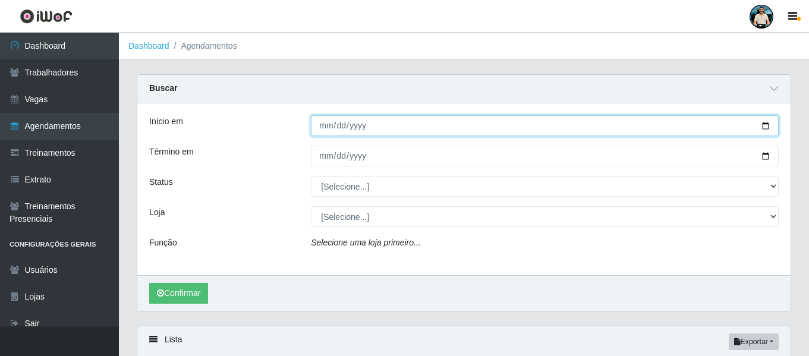
drag, startPoint x: 762, startPoint y: 127, endPoint x: 578, endPoint y: 156, distance: 186.0
click at [762, 127] on input "Início em" at bounding box center [545, 125] width 468 height 21
type input "[DATE]"
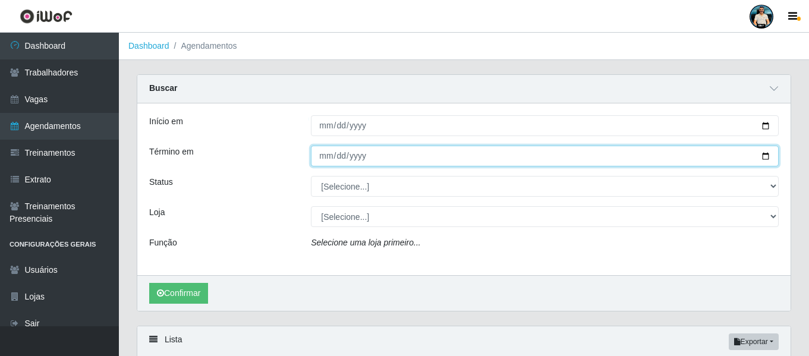
click at [764, 156] on input "Término em" at bounding box center [545, 156] width 468 height 21
type input "[DATE]"
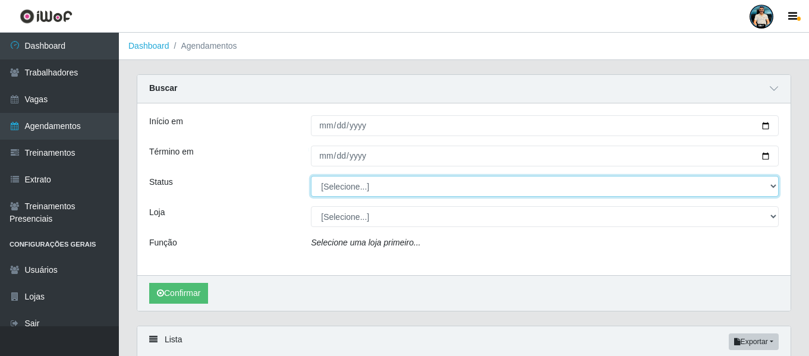
click at [345, 185] on select "[Selecione...] AGENDADO AGUARDANDO LIBERAR EM ANDAMENTO EM REVISÃO FINALIZADO C…" at bounding box center [545, 186] width 468 height 21
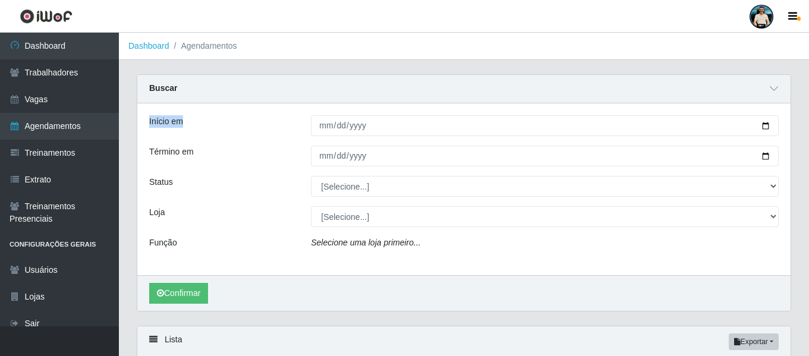
drag, startPoint x: 143, startPoint y: 115, endPoint x: 196, endPoint y: 118, distance: 53.0
click at [196, 118] on div "Início em [DATE] Término em [DATE] Status [Selecione...] AGENDADO AGUARDANDO LI…" at bounding box center [463, 189] width 653 height 172
drag, startPoint x: 146, startPoint y: 153, endPoint x: 198, endPoint y: 153, distance: 51.7
click at [198, 153] on div "Término em" at bounding box center [221, 156] width 162 height 21
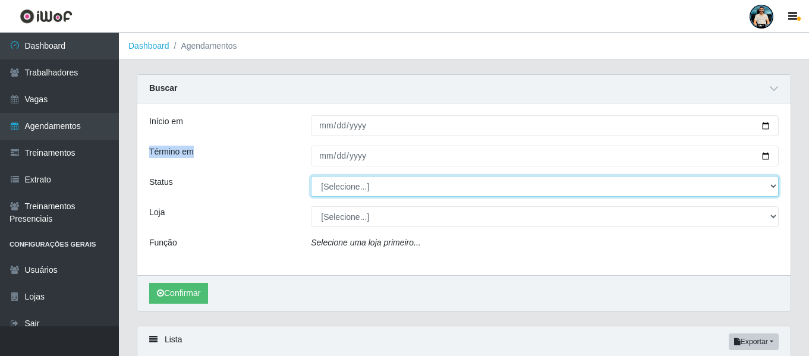
click at [364, 185] on select "[Selecione...] AGENDADO AGUARDANDO LIBERAR EM ANDAMENTO EM REVISÃO FINALIZADO C…" at bounding box center [545, 186] width 468 height 21
select select "AGENDADO"
click at [311, 177] on select "[Selecione...] AGENDADO AGUARDANDO LIBERAR EM ANDAMENTO EM REVISÃO FINALIZADO C…" at bounding box center [545, 186] width 468 height 21
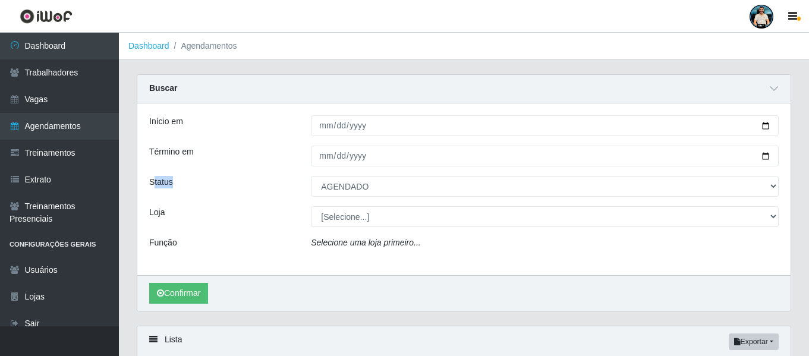
drag, startPoint x: 152, startPoint y: 181, endPoint x: 175, endPoint y: 181, distance: 23.2
click at [175, 181] on div "Status" at bounding box center [221, 186] width 162 height 21
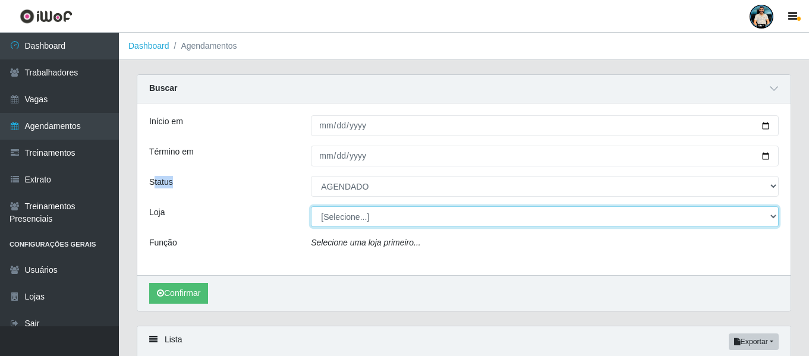
click at [356, 215] on select "[Selecione...] [GEOGRAPHIC_DATA] - [GEOGRAPHIC_DATA] [GEOGRAPHIC_DATA] - [GEOGR…" at bounding box center [545, 216] width 468 height 21
select select "506"
click at [311, 207] on select "[Selecione...] [GEOGRAPHIC_DATA] - [GEOGRAPHIC_DATA] [GEOGRAPHIC_DATA] - [GEOGR…" at bounding box center [545, 216] width 468 height 21
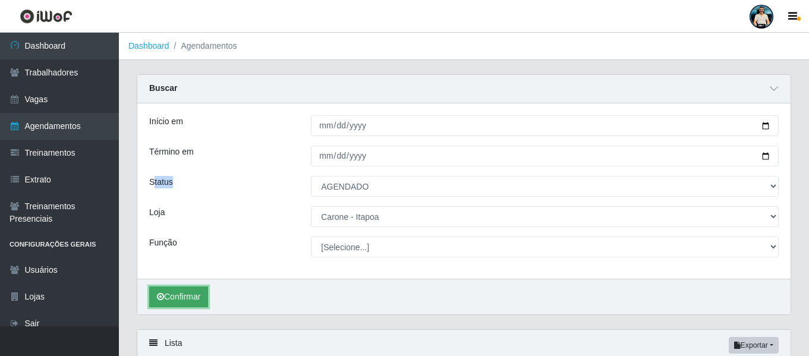
click at [180, 298] on button "Confirmar" at bounding box center [178, 297] width 59 height 21
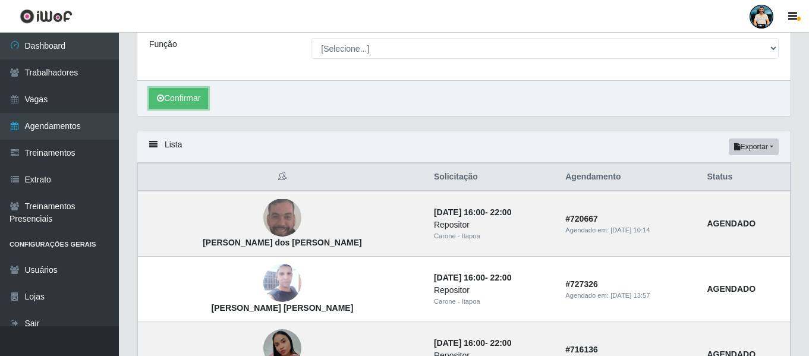
scroll to position [285, 0]
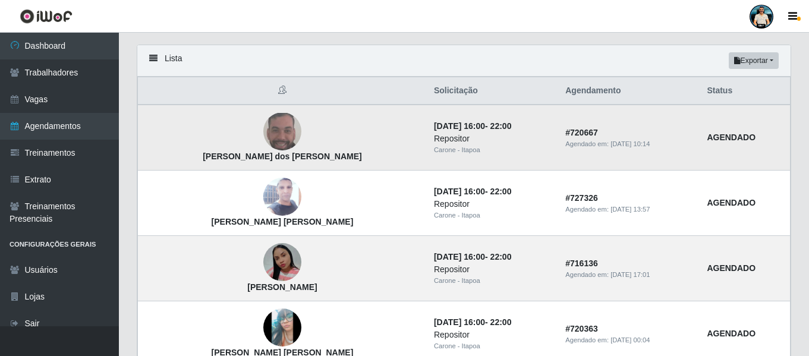
click at [263, 137] on img at bounding box center [282, 131] width 38 height 37
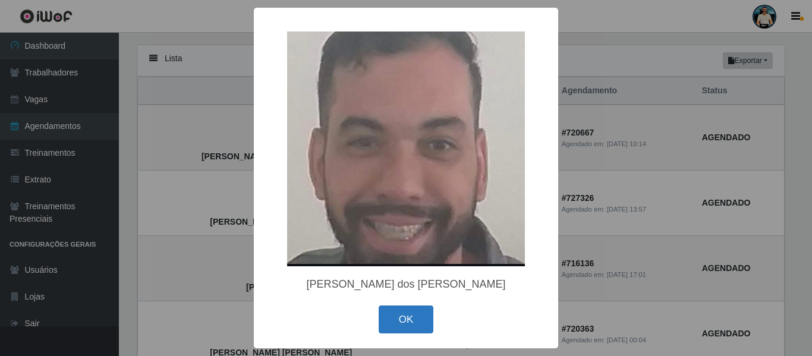
click at [417, 316] on button "OK" at bounding box center [406, 320] width 55 height 28
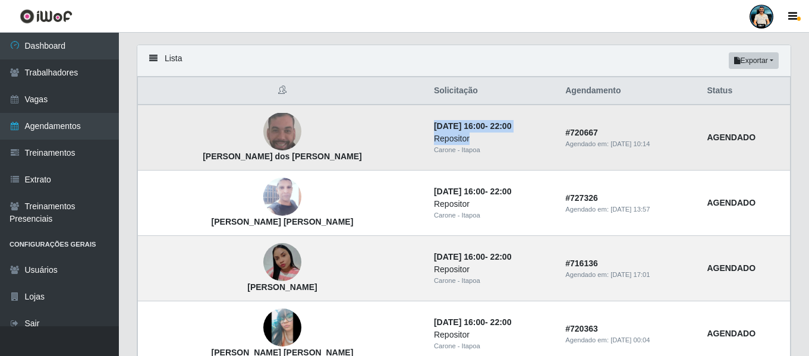
drag, startPoint x: 395, startPoint y: 124, endPoint x: 513, endPoint y: 133, distance: 118.7
click at [513, 133] on td "[DATE] 16:00 - 22:00 Repositor [PERSON_NAME] - Itapoa" at bounding box center [492, 138] width 131 height 66
click at [488, 143] on div "Repositor" at bounding box center [492, 139] width 117 height 12
drag, startPoint x: 417, startPoint y: 152, endPoint x: 396, endPoint y: 152, distance: 21.4
click at [434, 152] on div "Carone - Itapoa" at bounding box center [492, 150] width 117 height 10
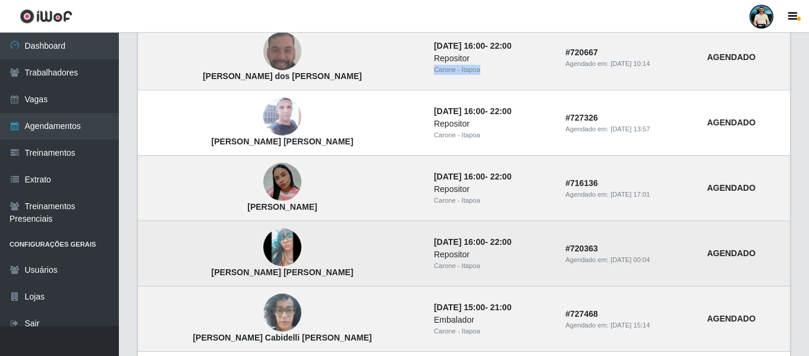
scroll to position [344, 0]
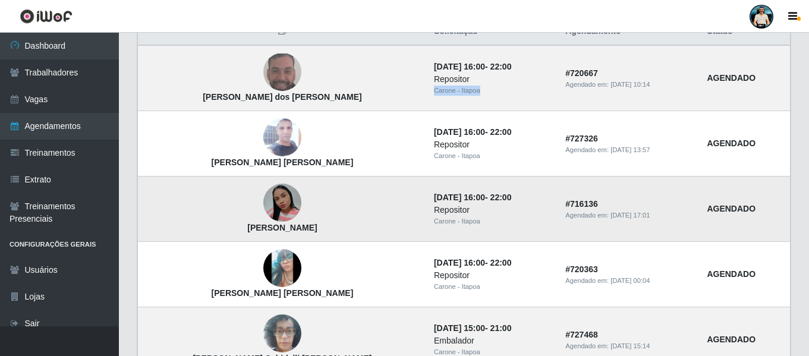
click at [278, 204] on img at bounding box center [282, 203] width 38 height 38
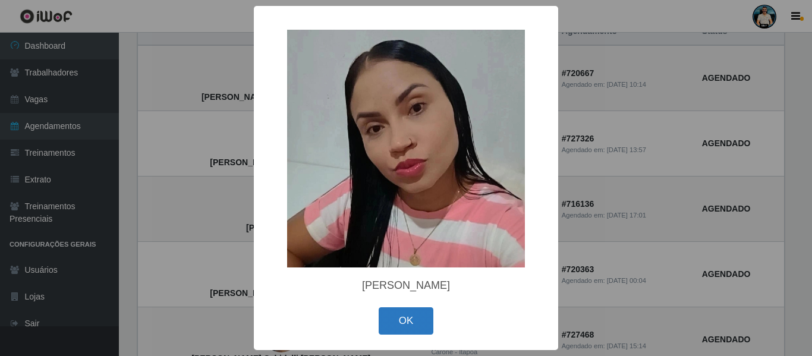
click at [411, 322] on button "OK" at bounding box center [406, 321] width 55 height 28
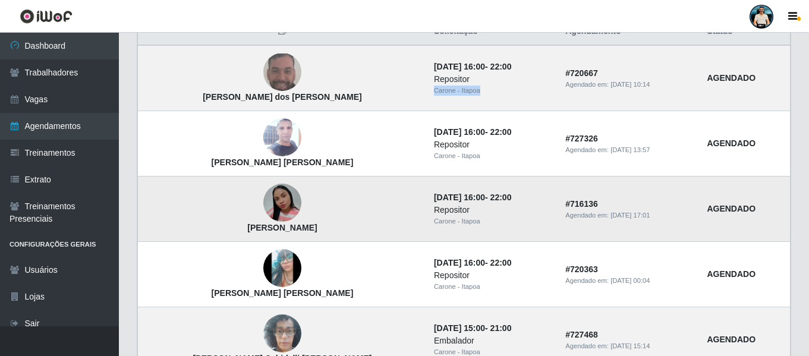
drag, startPoint x: 215, startPoint y: 229, endPoint x: 341, endPoint y: 231, distance: 125.5
click at [341, 231] on td "[PERSON_NAME]" at bounding box center [282, 209] width 289 height 65
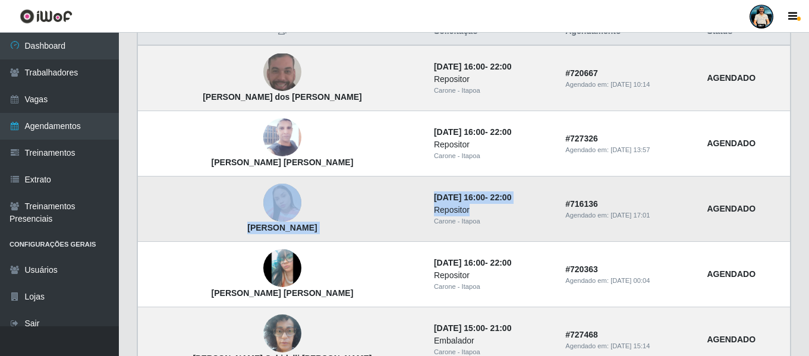
drag, startPoint x: 386, startPoint y: 193, endPoint x: 481, endPoint y: 216, distance: 97.3
click at [481, 216] on tr "[PERSON_NAME] [DATE] 16:00 - 22:00 Repositor [PERSON_NAME] - Itapoa # 716136 Ag…" at bounding box center [464, 209] width 653 height 65
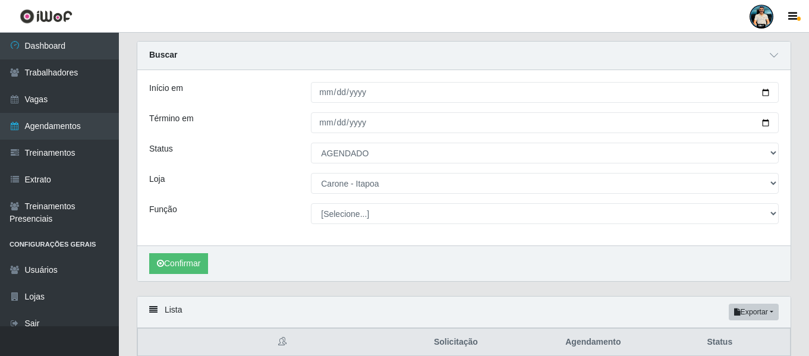
scroll to position [59, 0]
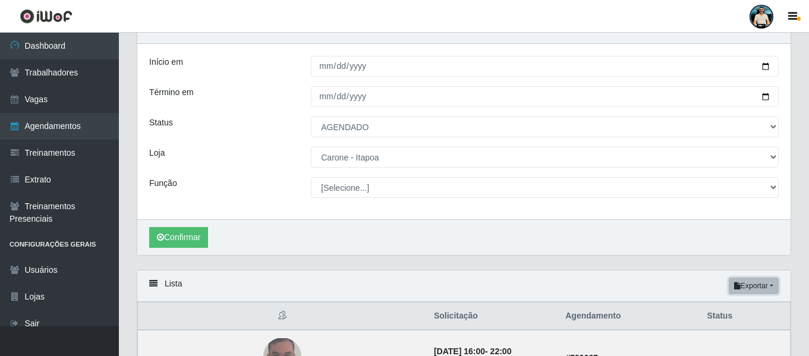
click at [778, 287] on button "Exportar" at bounding box center [754, 286] width 50 height 17
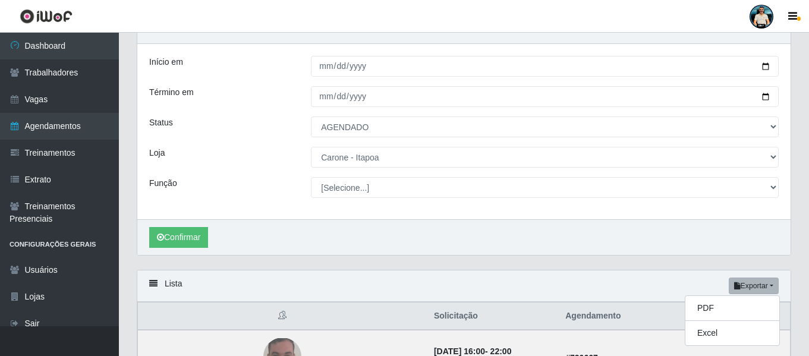
drag, startPoint x: 206, startPoint y: 290, endPoint x: 506, endPoint y: 270, distance: 300.9
click at [206, 290] on div "Lista Exportar PDF Excel" at bounding box center [463, 287] width 653 height 32
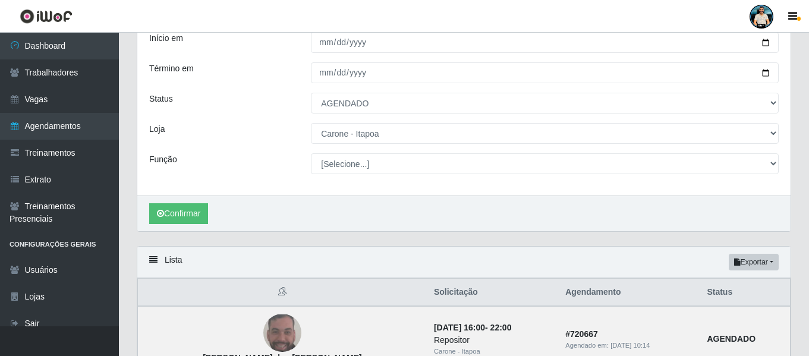
scroll to position [0, 0]
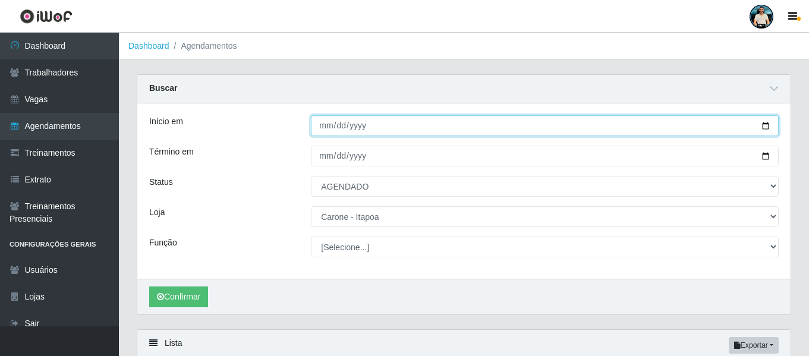
click at [765, 124] on input "[DATE]" at bounding box center [545, 125] width 468 height 21
type input "[DATE]"
click at [325, 122] on input "[DATE]" at bounding box center [545, 125] width 468 height 21
type input "[DATE]"
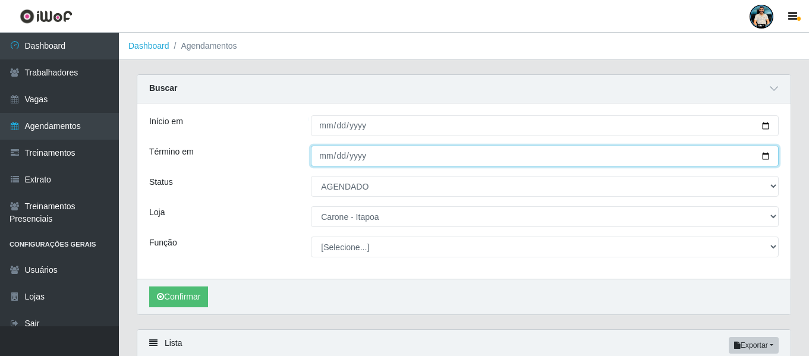
click at [323, 161] on input "[DATE]" at bounding box center [545, 156] width 468 height 21
click at [765, 159] on input "[DATE]" at bounding box center [545, 156] width 468 height 21
type input "[DATE]"
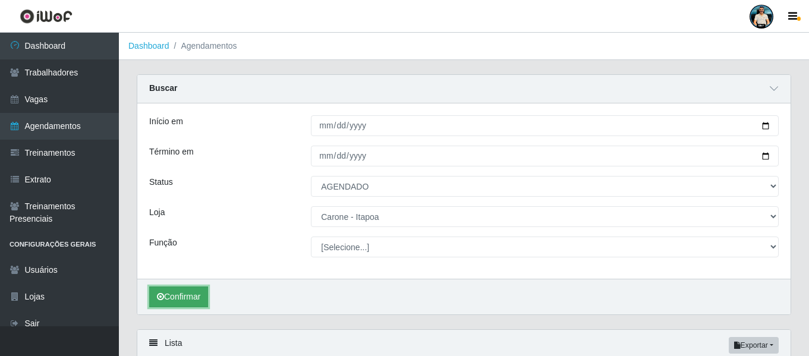
click at [188, 302] on button "Confirmar" at bounding box center [178, 297] width 59 height 21
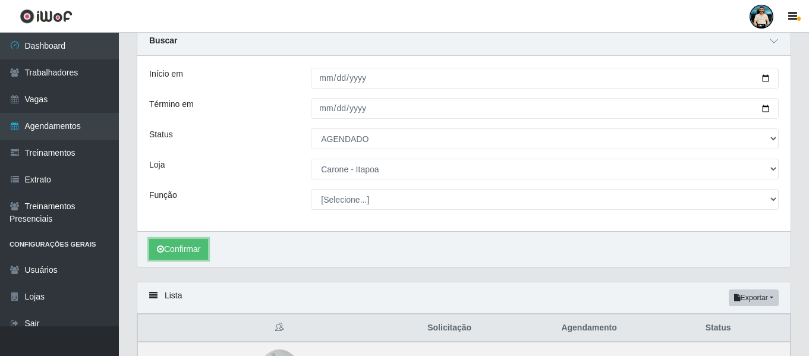
scroll to position [47, 0]
click at [751, 298] on button "Exportar" at bounding box center [754, 298] width 50 height 17
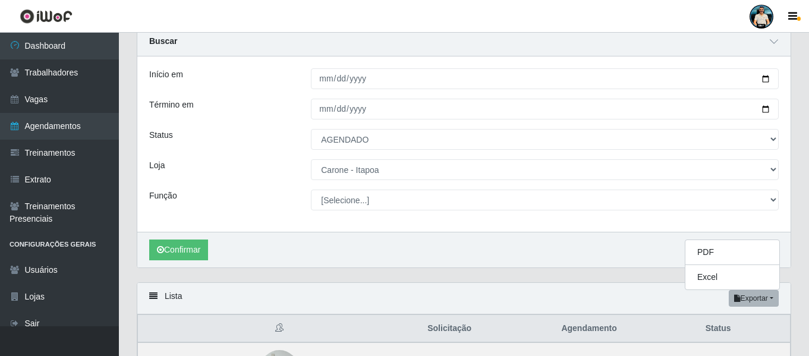
click at [581, 290] on div "Lista Exportar PDF Excel" at bounding box center [463, 299] width 653 height 32
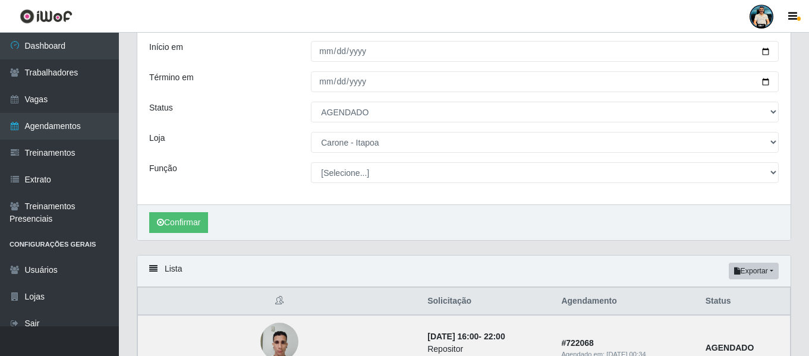
scroll to position [0, 0]
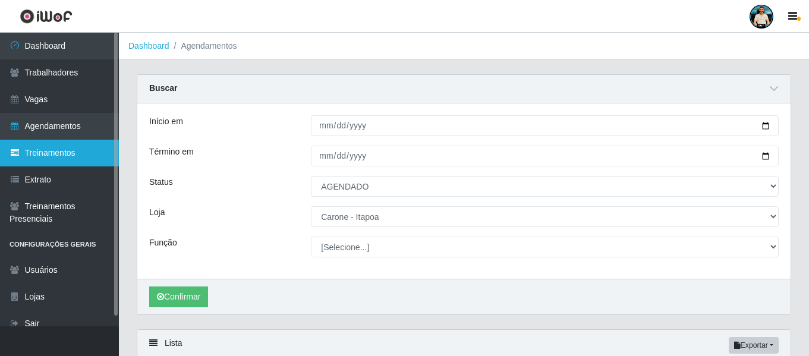
click at [64, 160] on link "Treinamentos" at bounding box center [59, 153] width 119 height 27
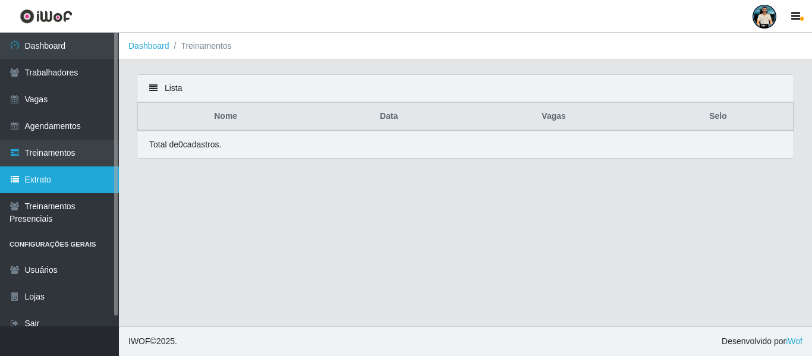
click at [98, 175] on link "Extrato" at bounding box center [59, 179] width 119 height 27
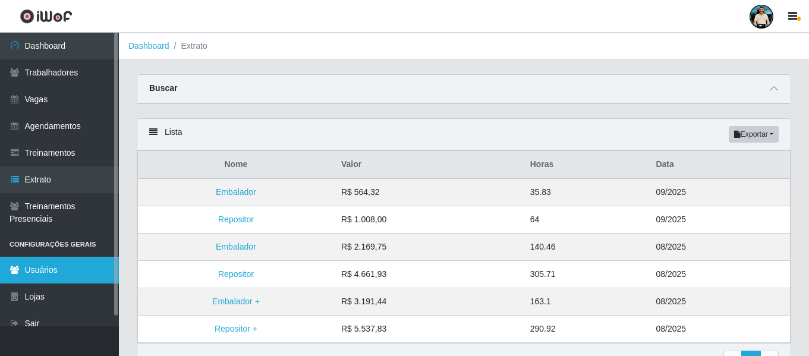
click at [76, 277] on link "Usuários" at bounding box center [59, 270] width 119 height 27
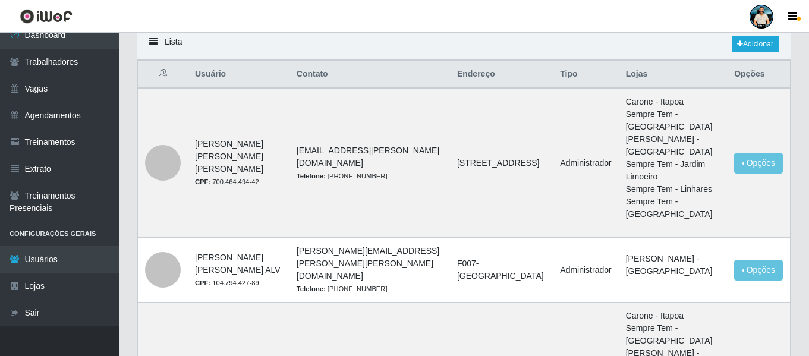
scroll to position [119, 0]
